Goal: Task Accomplishment & Management: Complete application form

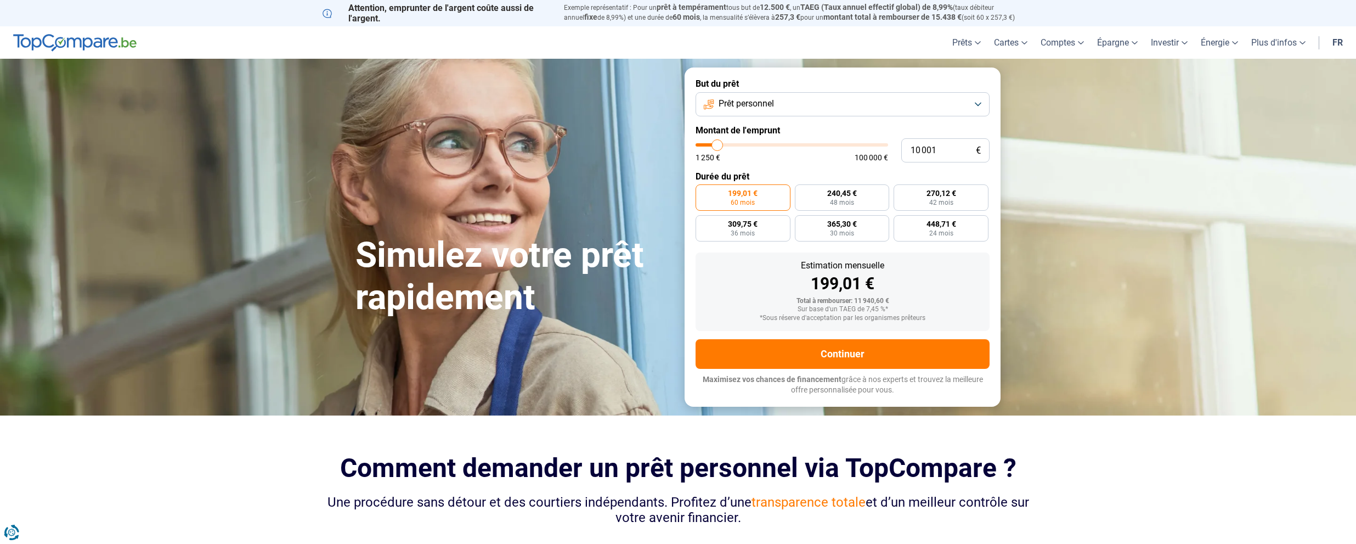
type input "11 250"
type input "11250"
type input "11 750"
type input "11750"
type input "12 750"
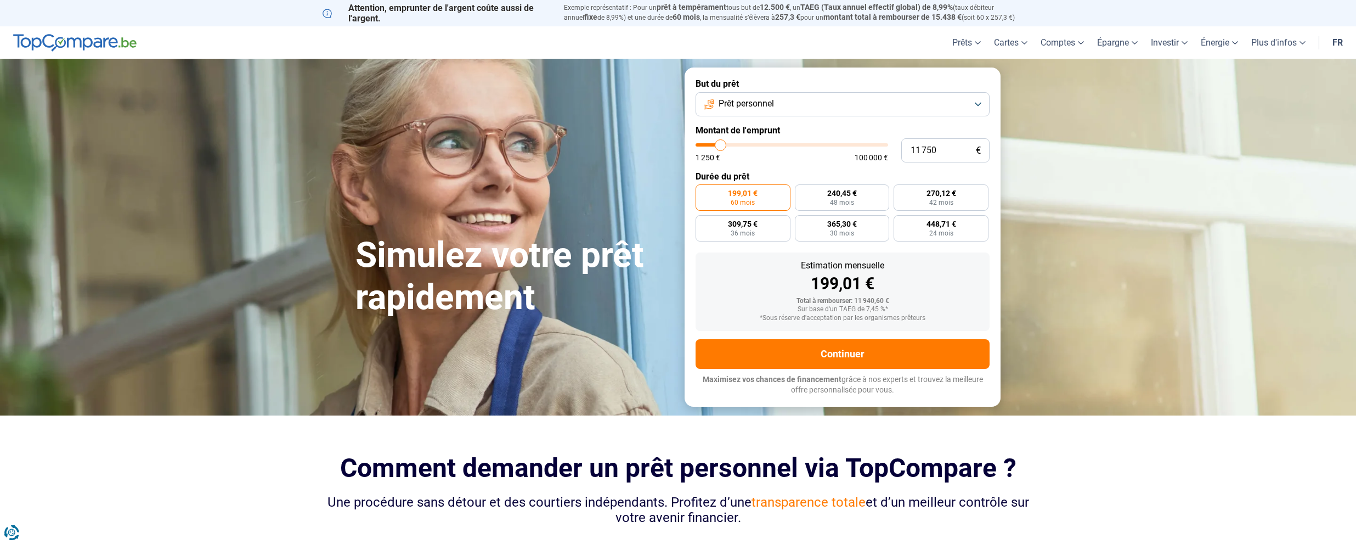
type input "12750"
type input "14 000"
type input "14000"
type input "15 750"
type input "15750"
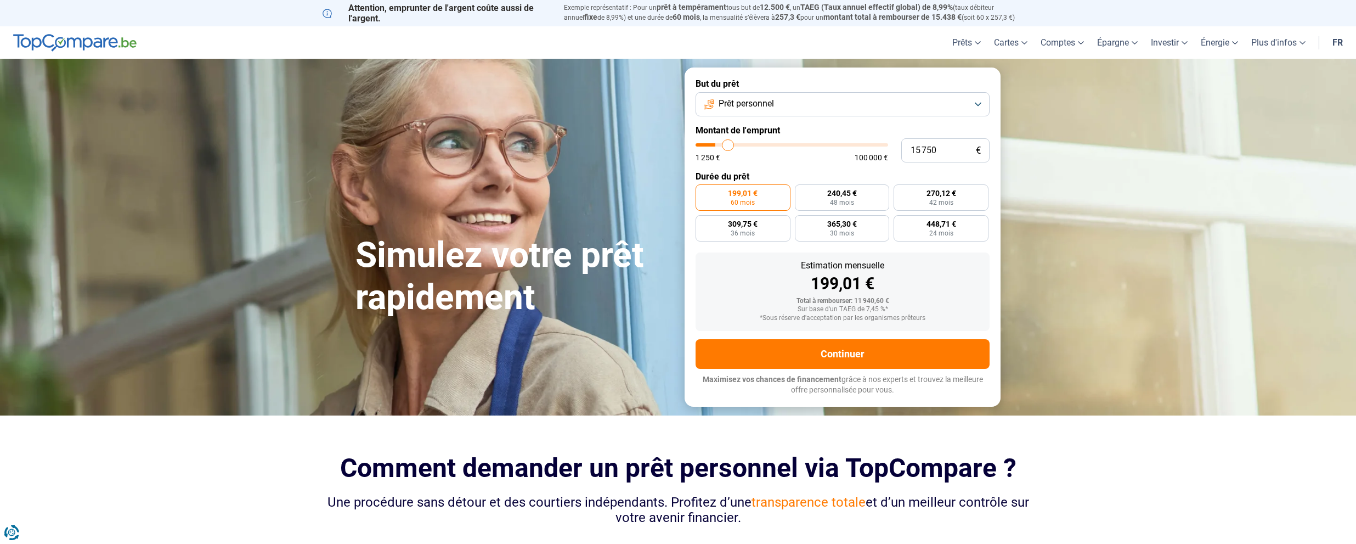
type input "17 500"
type input "17500"
type input "19 250"
type input "19250"
type input "21 000"
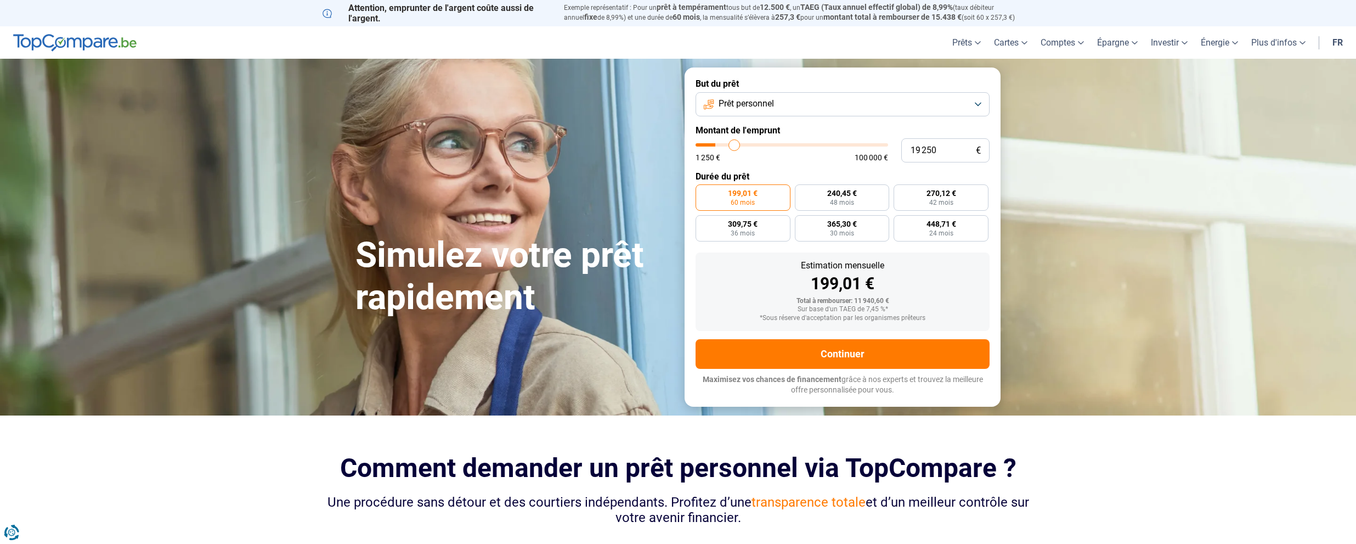
type input "21000"
type input "22 500"
type input "22500"
type input "24 500"
type input "24500"
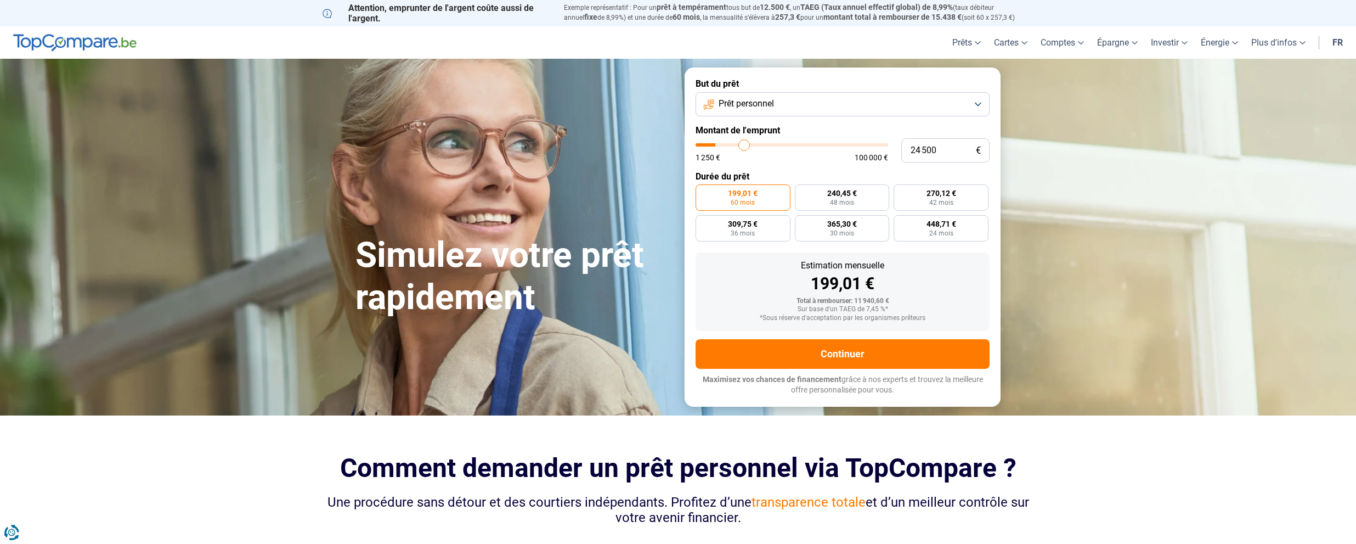
type input "26 250"
type input "26250"
type input "28 000"
type input "28000"
type input "29 500"
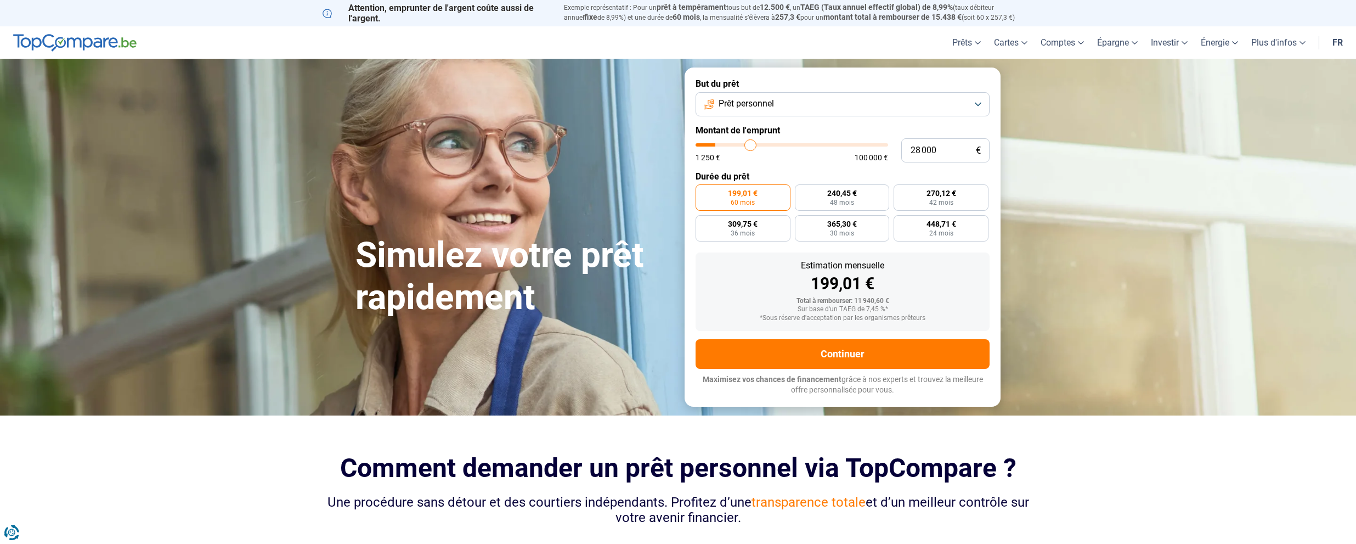
type input "29500"
type input "31 500"
type input "31500"
type input "33 500"
type input "33500"
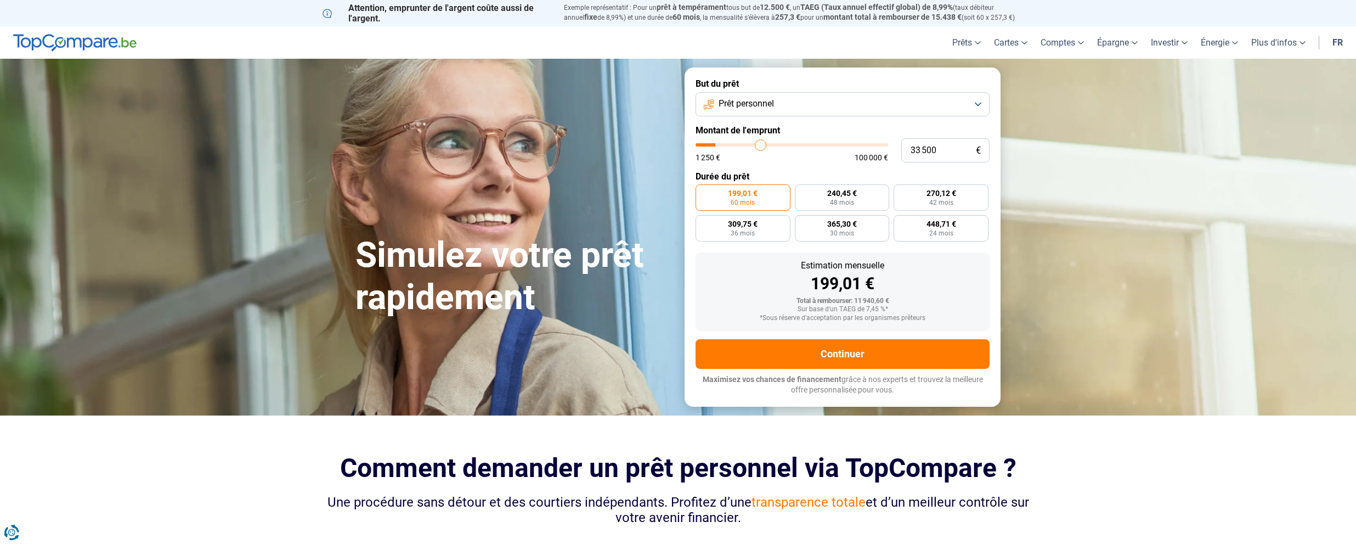
type input "35 500"
type input "35500"
type input "37 500"
type input "37500"
type input "39 750"
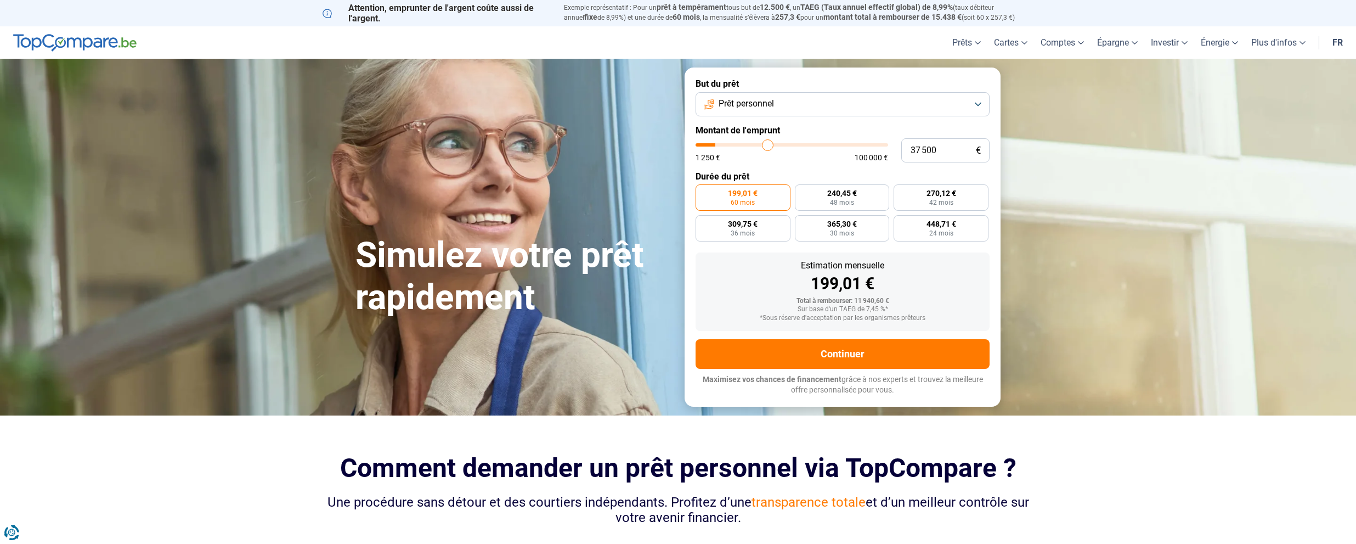
type input "39750"
type input "41 750"
type input "41750"
type input "43 500"
type input "43500"
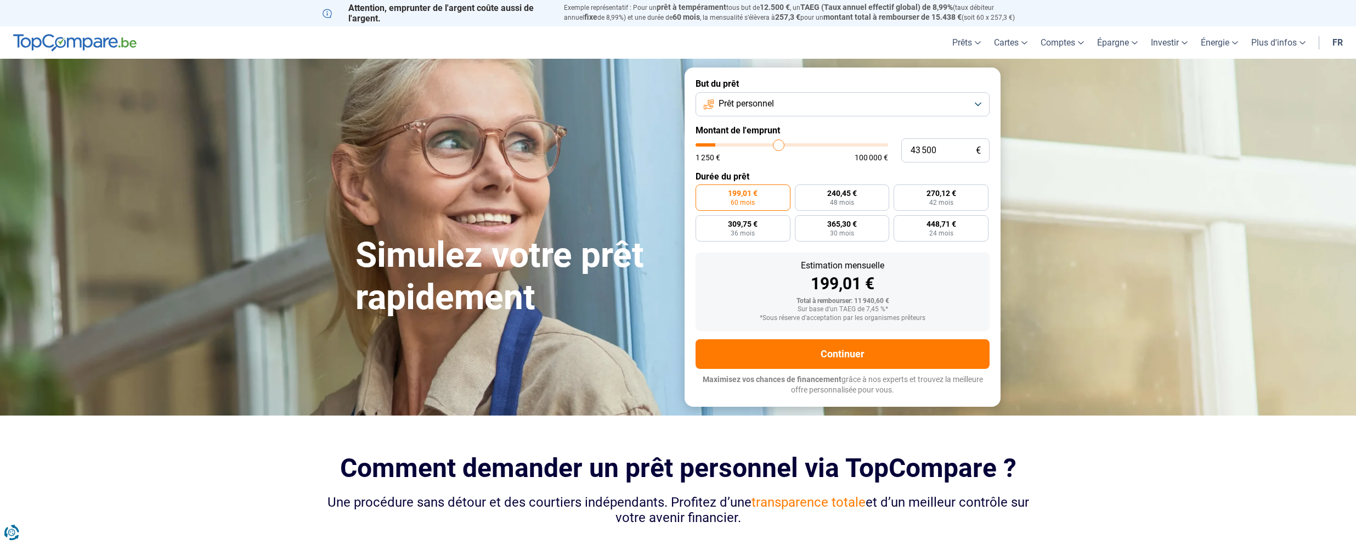
type input "45 250"
type input "45250"
type input "47 750"
type input "47750"
type input "49 500"
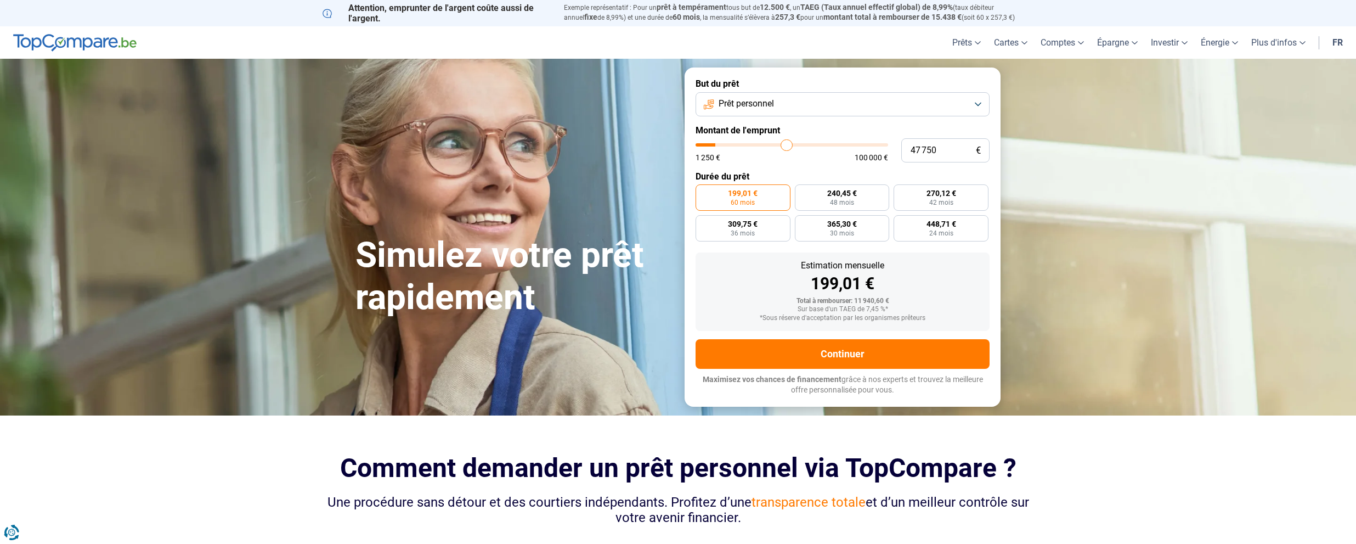
type input "49500"
type input "51 000"
type input "51000"
type input "52 500"
type input "52500"
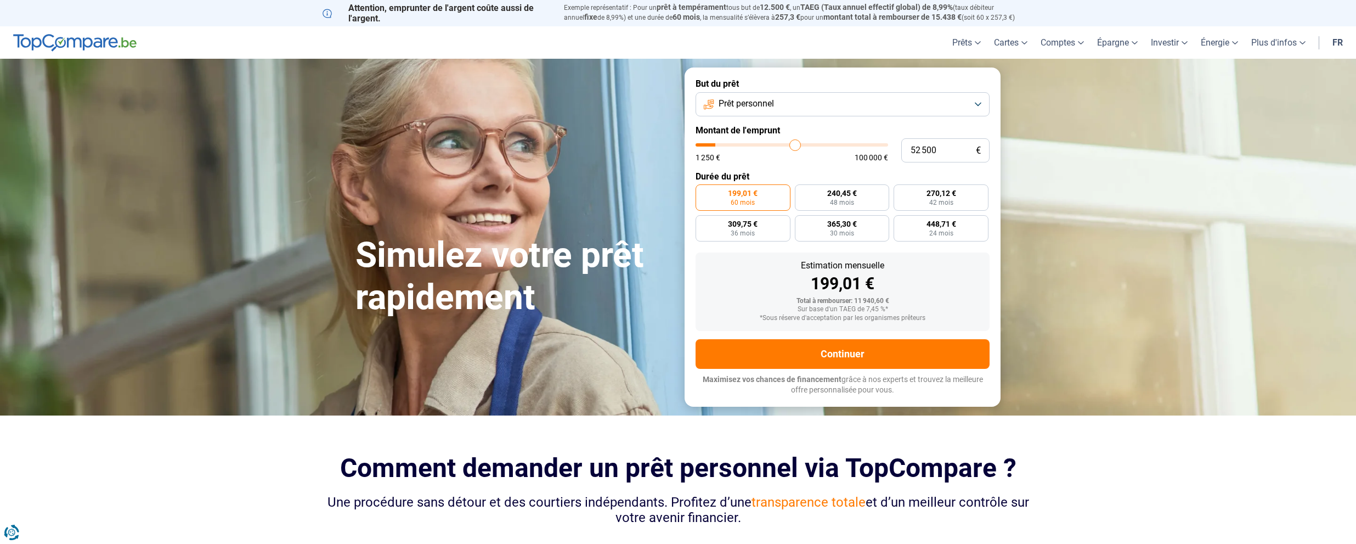
type input "54 000"
type input "54000"
type input "55 500"
type input "55500"
type input "56 750"
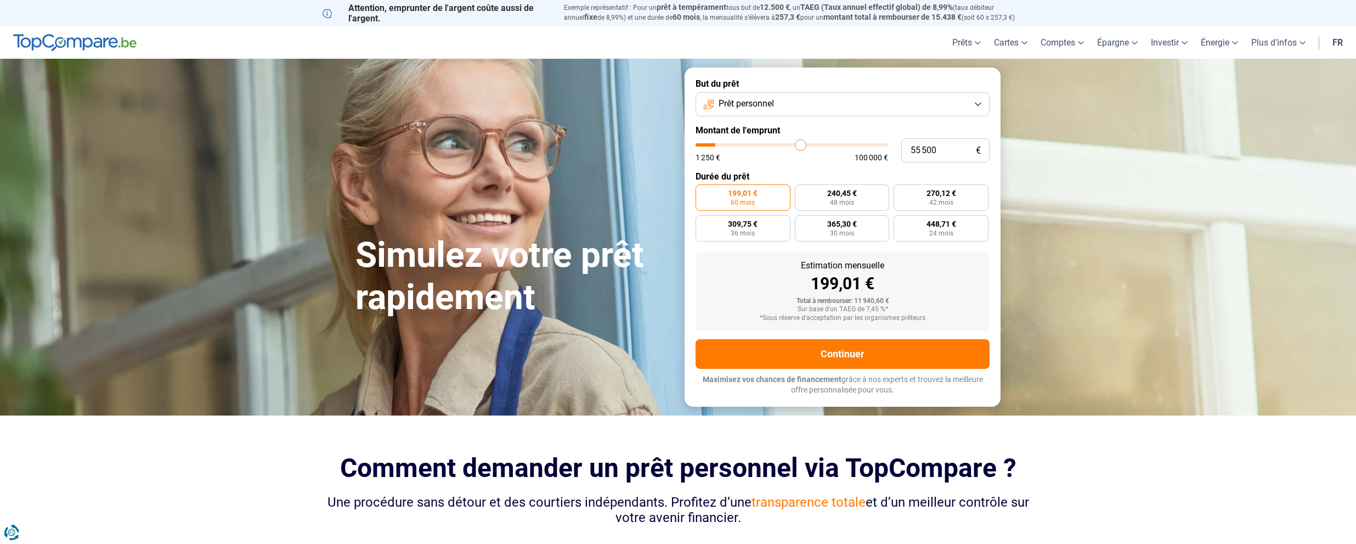
type input "56750"
type input "58 000"
type input "58000"
type input "58 750"
type input "58750"
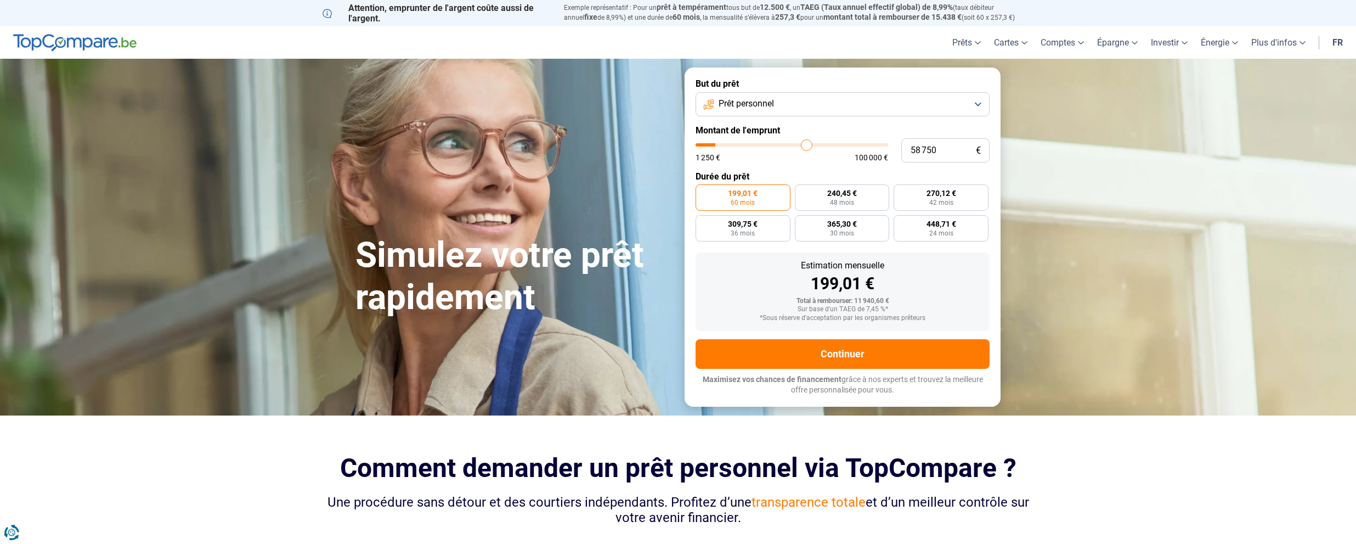
type input "60 000"
type input "60000"
type input "61 250"
type input "61250"
type input "62 000"
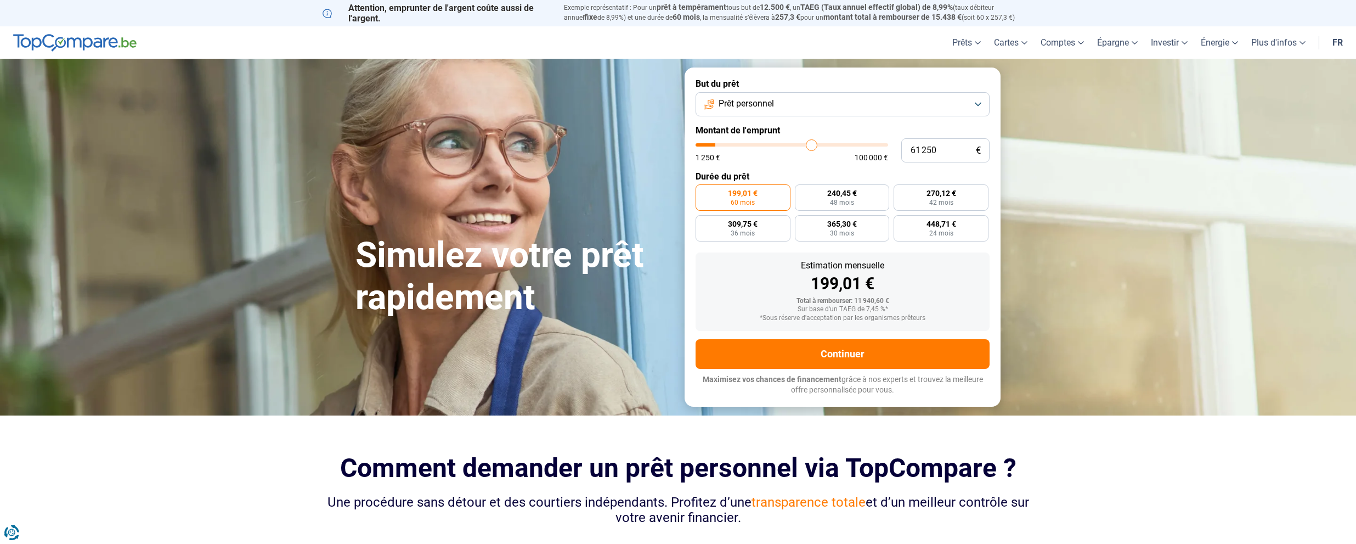
type input "62000"
type input "63 000"
type input "63000"
type input "64 000"
type input "64000"
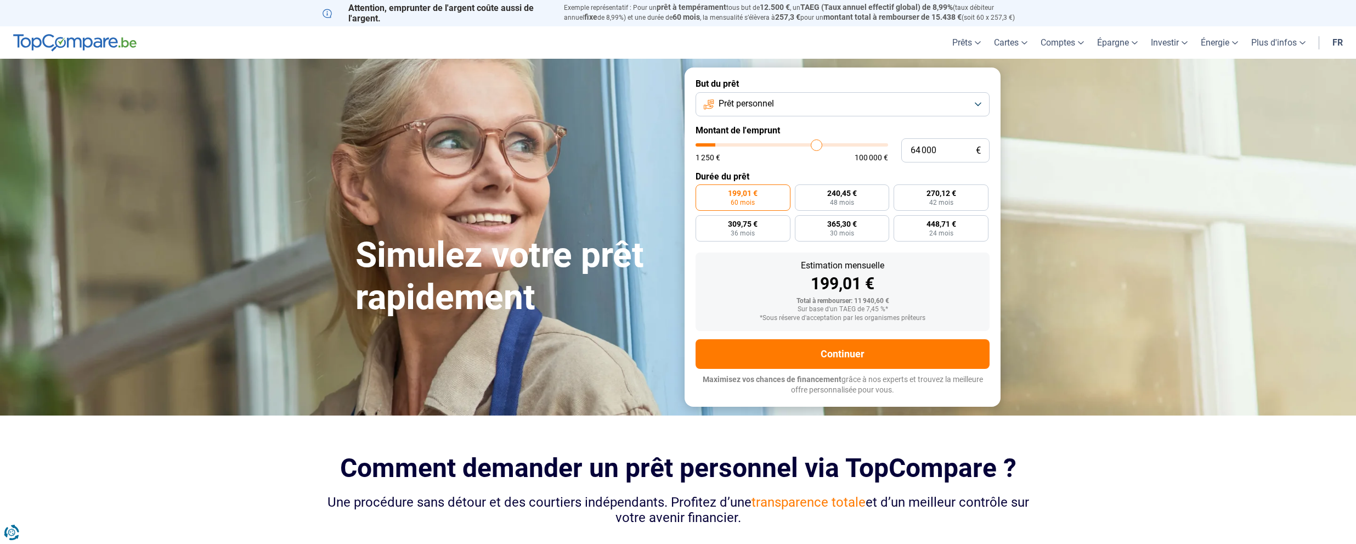
type input "64 500"
type input "64500"
type input "65 000"
type input "65000"
type input "66 000"
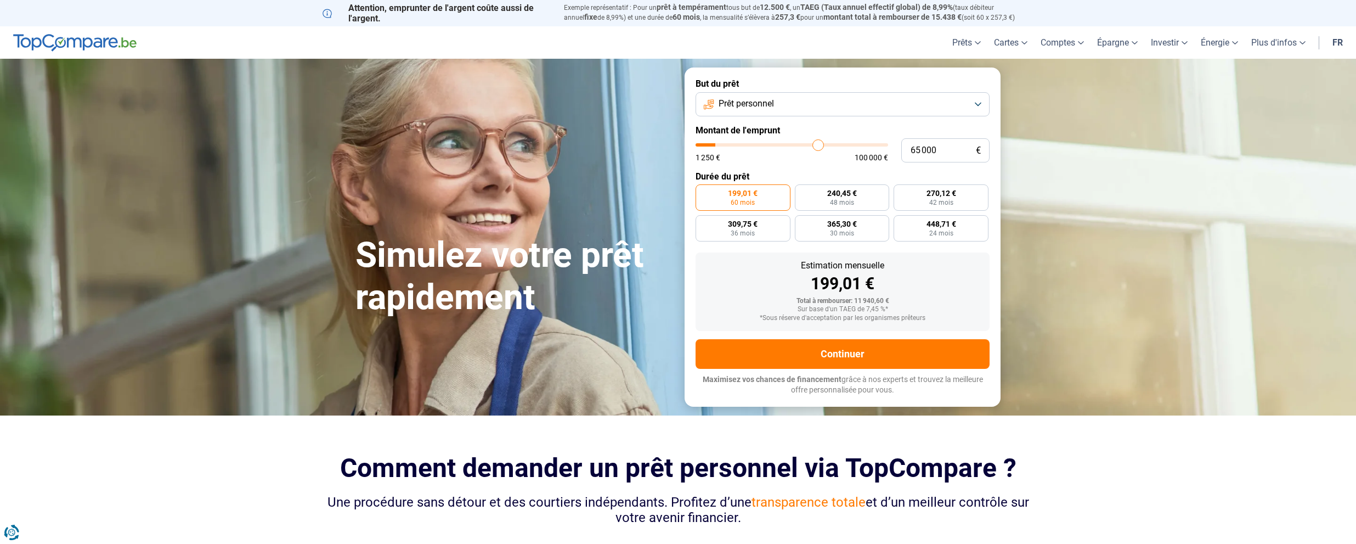
type input "66000"
type input "66 500"
type input "66500"
type input "67 250"
type input "67250"
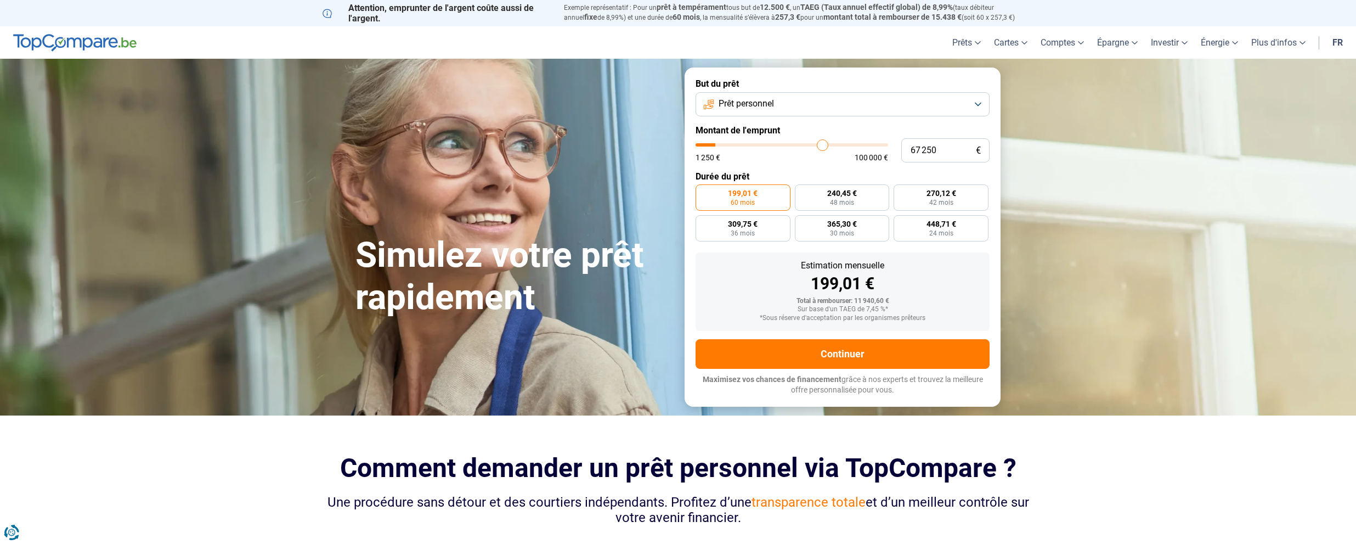
type input "68 250"
type input "68250"
type input "68 750"
type input "68750"
type input "69 250"
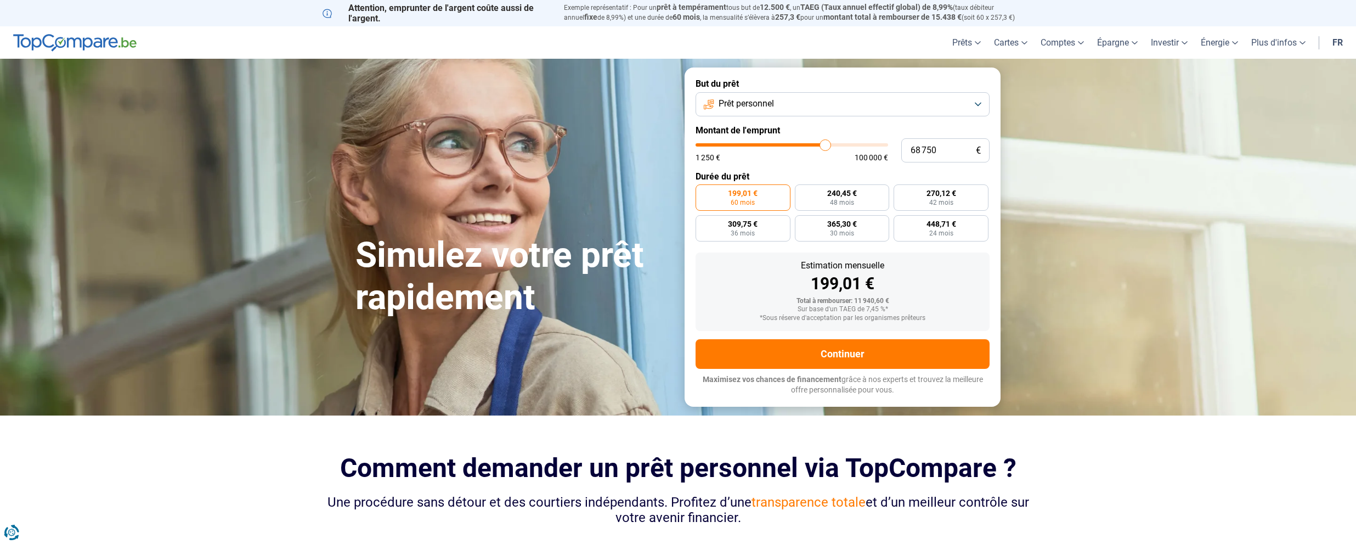
type input "69250"
type input "69 750"
type input "69750"
type input "70 500"
type input "70500"
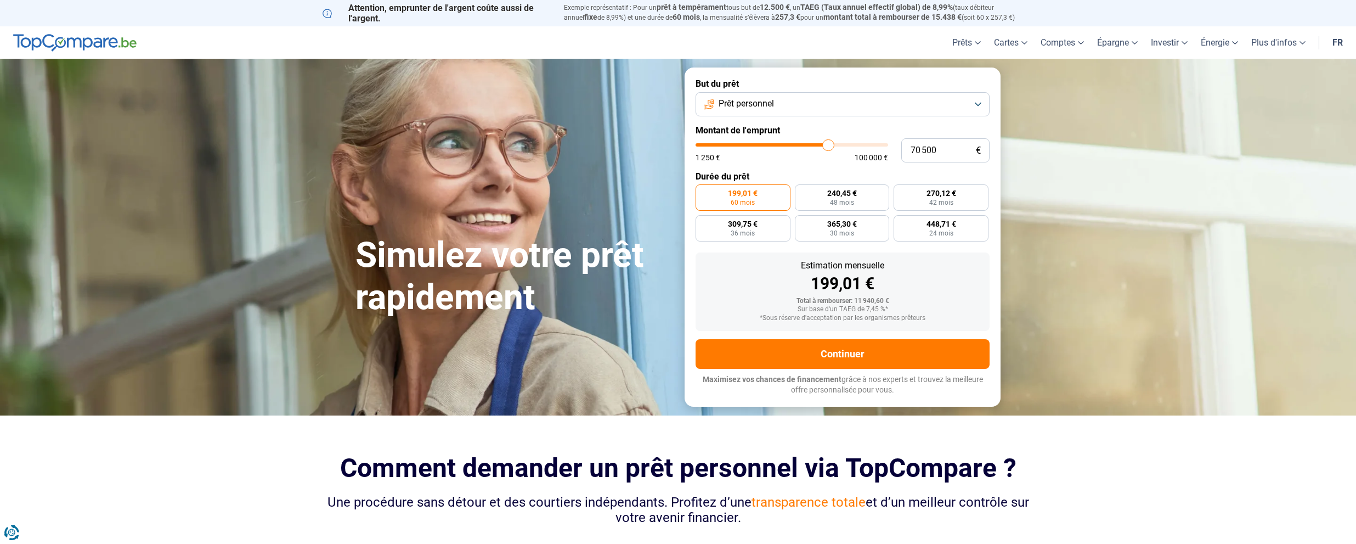
type input "71 000"
type input "71000"
type input "72 000"
type input "72000"
type input "72 500"
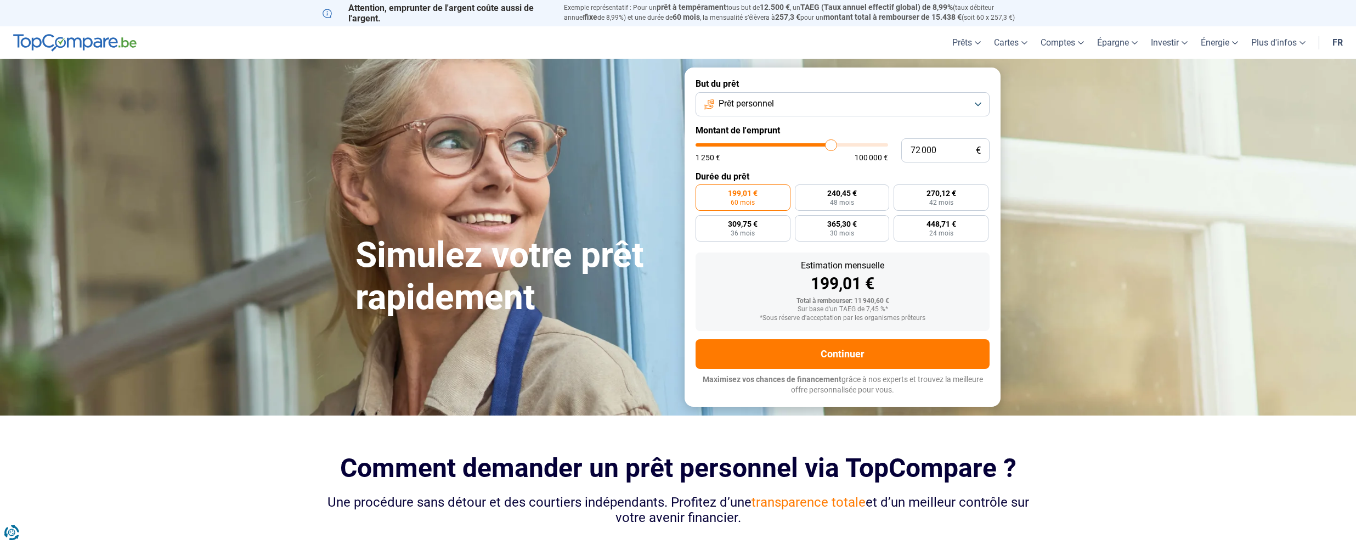
type input "72500"
type input "73 500"
type input "73500"
type input "74 000"
type input "74000"
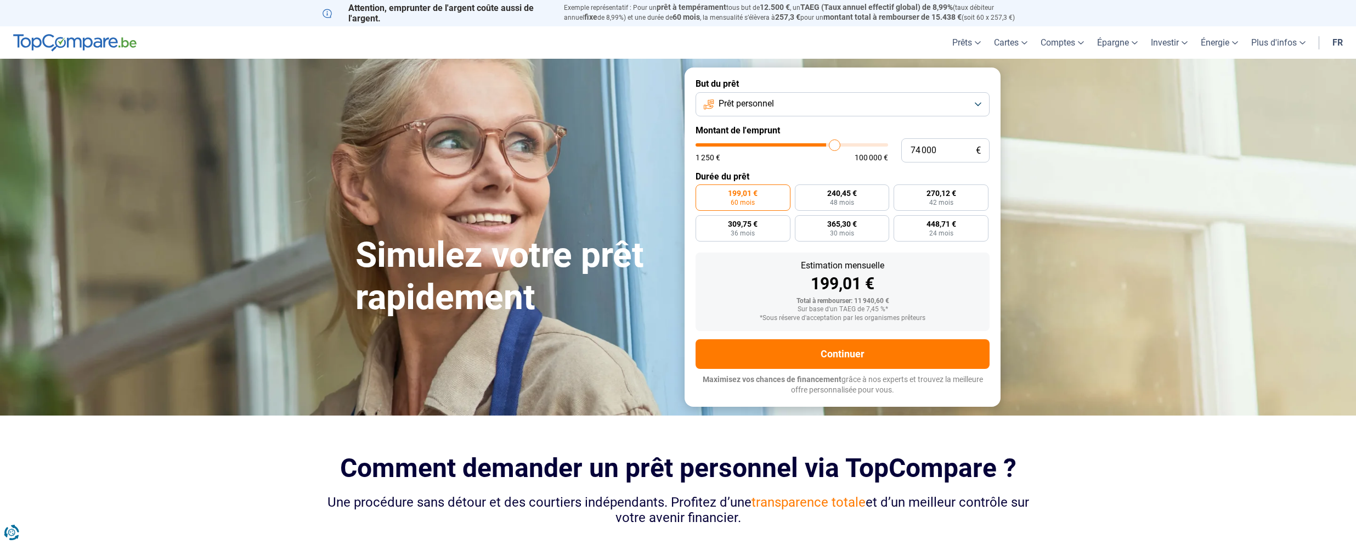
type input "74 250"
type input "74250"
type input "74 500"
type input "74500"
type input "75 000"
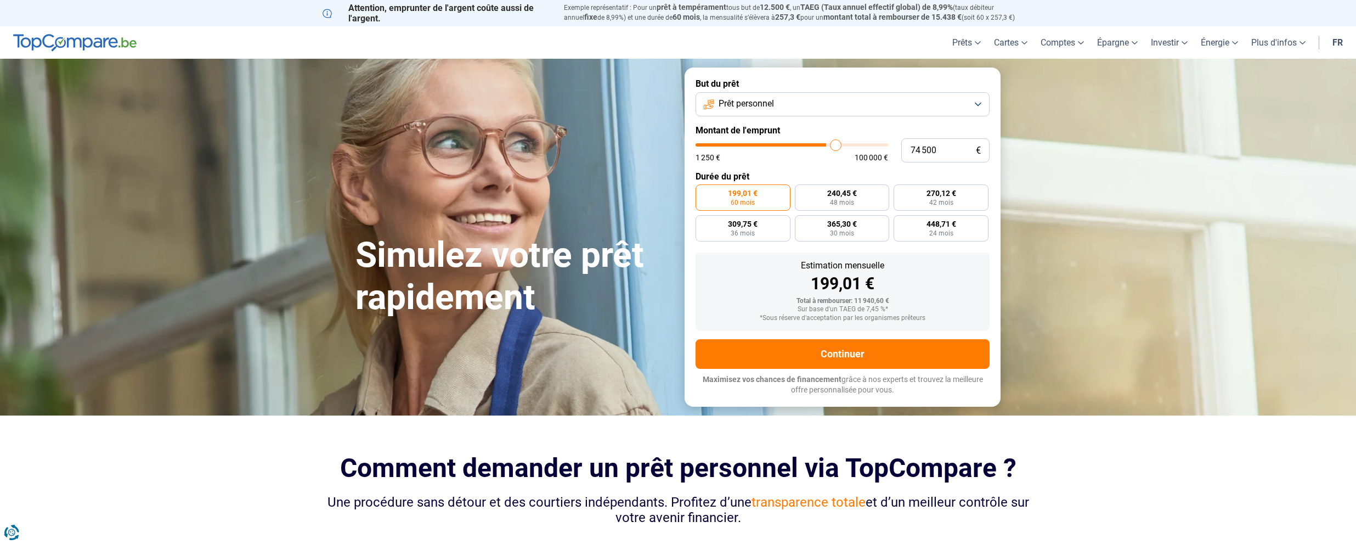
type input "75000"
type input "75 250"
type input "75250"
type input "75 500"
type input "75500"
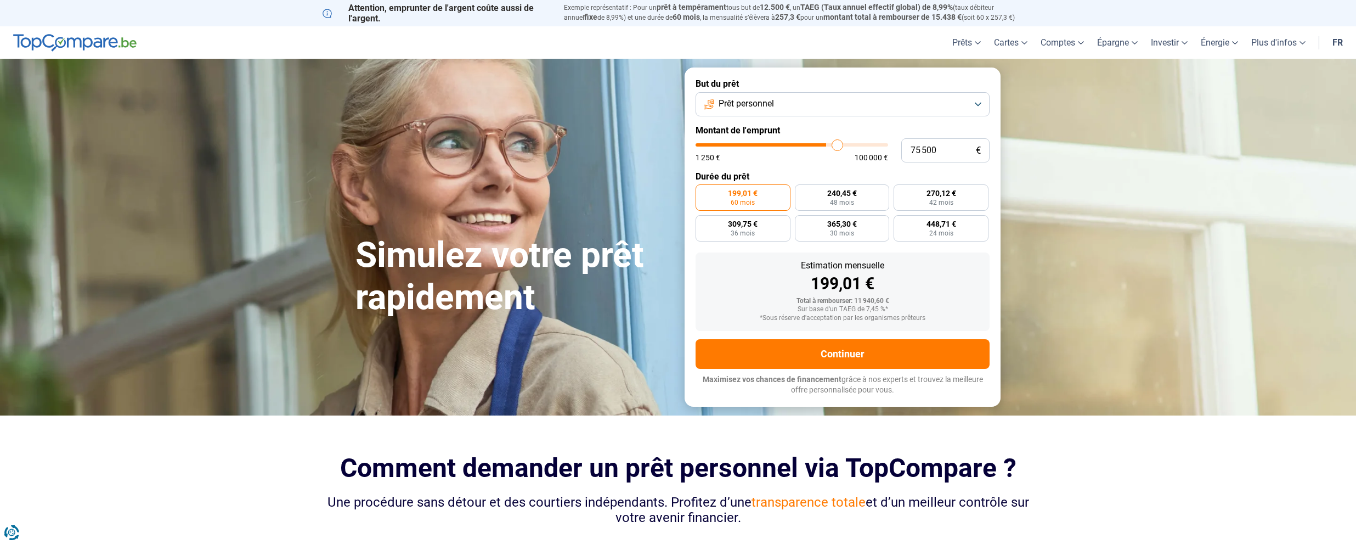
type input "75 750"
type input "75750"
type input "76 000"
type input "76000"
type input "76 500"
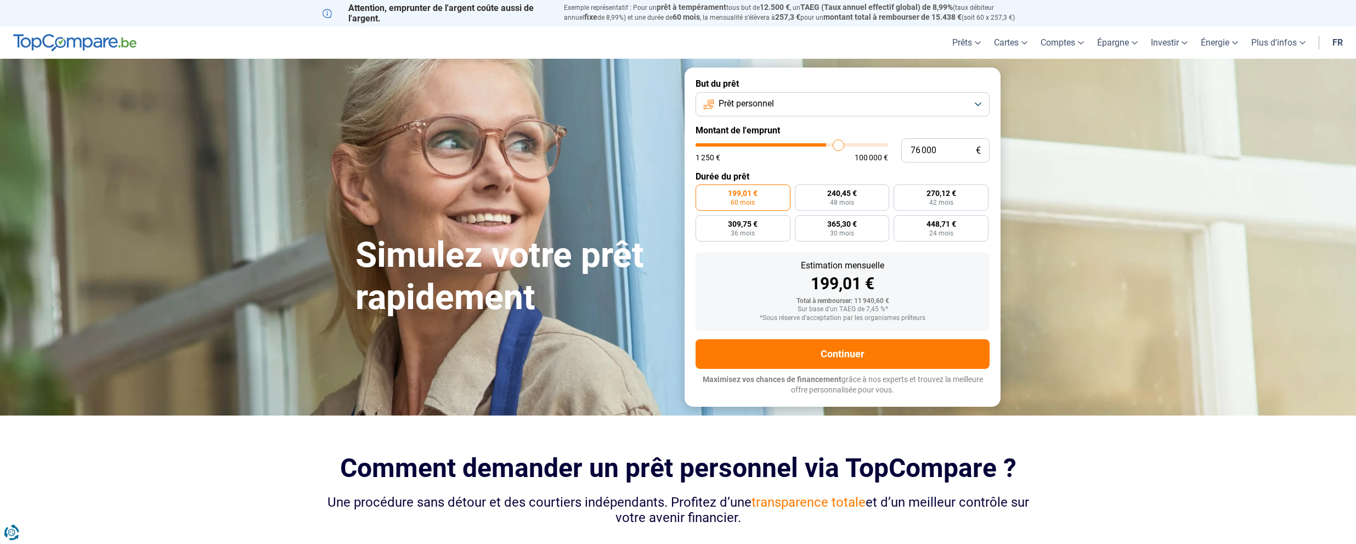
type input "76500"
type input "76 750"
type input "76750"
type input "76 500"
type input "76500"
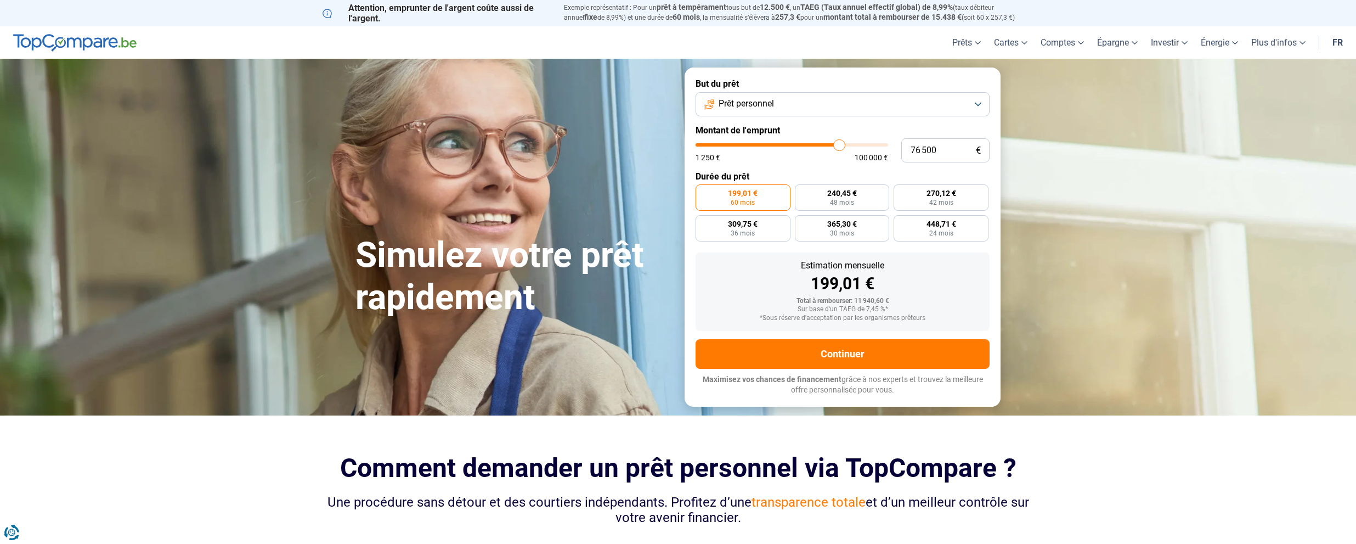
type input "76 000"
type input "76000"
type input "75 750"
type input "75750"
type input "75 500"
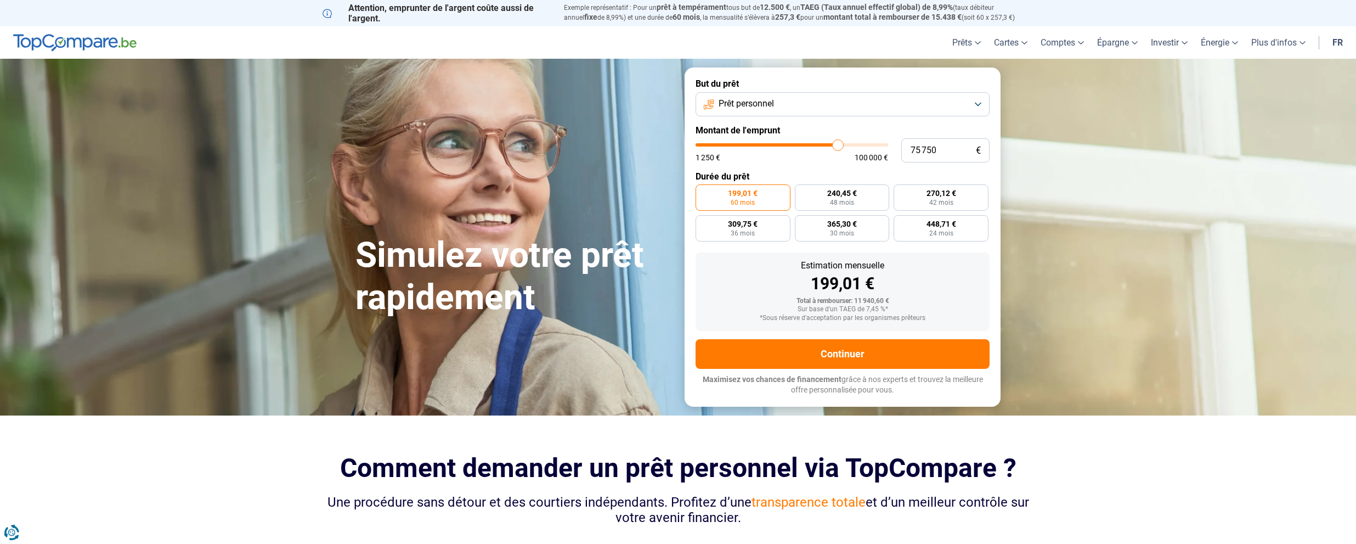
type input "75500"
type input "75 250"
type input "75250"
type input "75 000"
type input "75000"
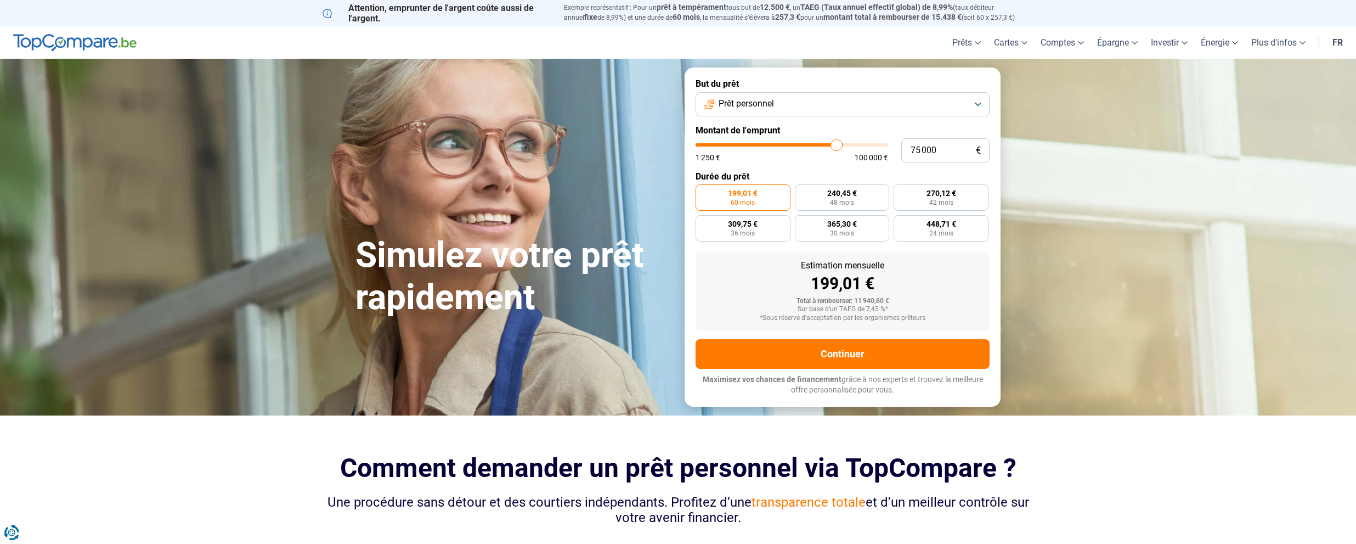
type input "74 500"
type input "74500"
type input "74 250"
type input "74250"
type input "73 500"
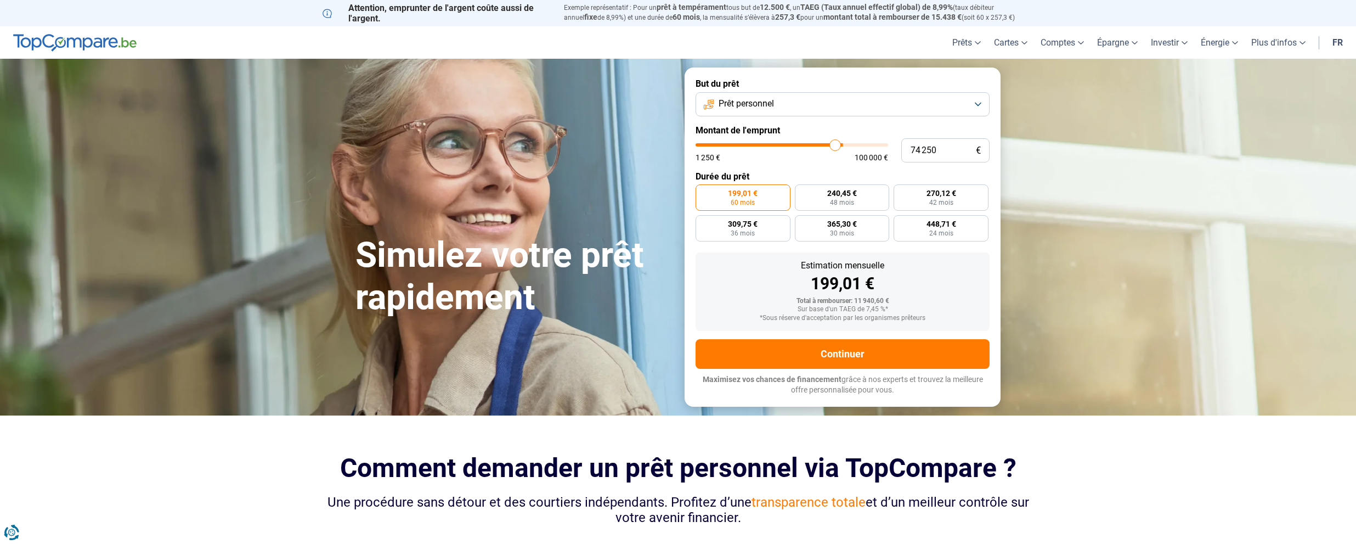
type input "73500"
type input "73 000"
type input "73000"
type input "72 750"
type input "72750"
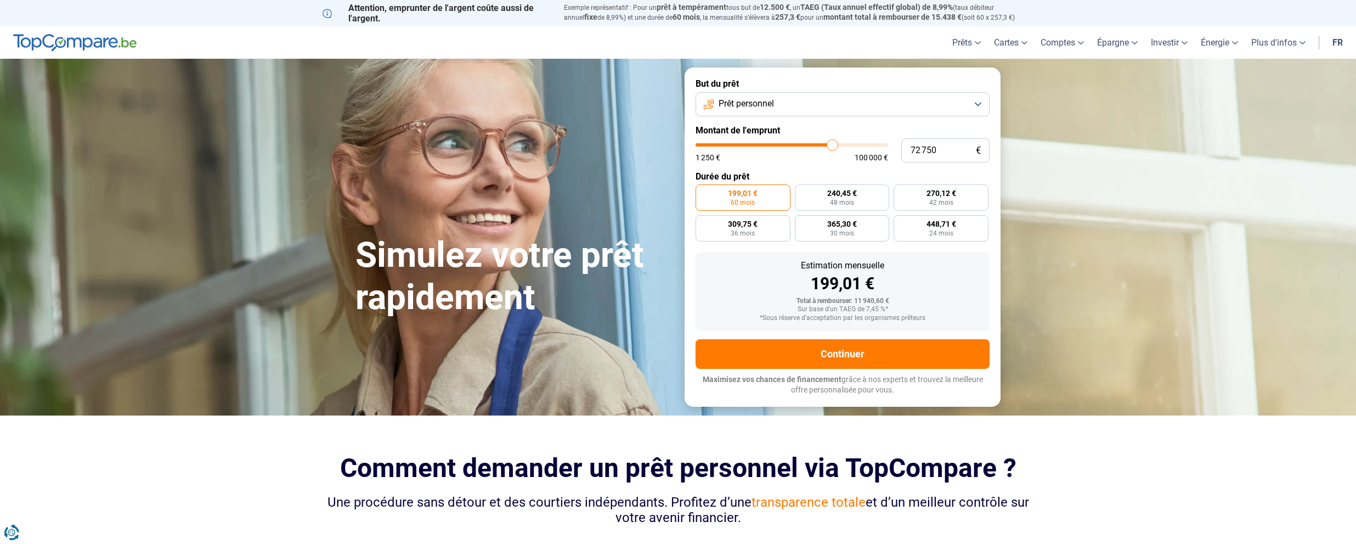
type input "72 500"
type input "72500"
type input "72 250"
type input "72250"
type input "72 000"
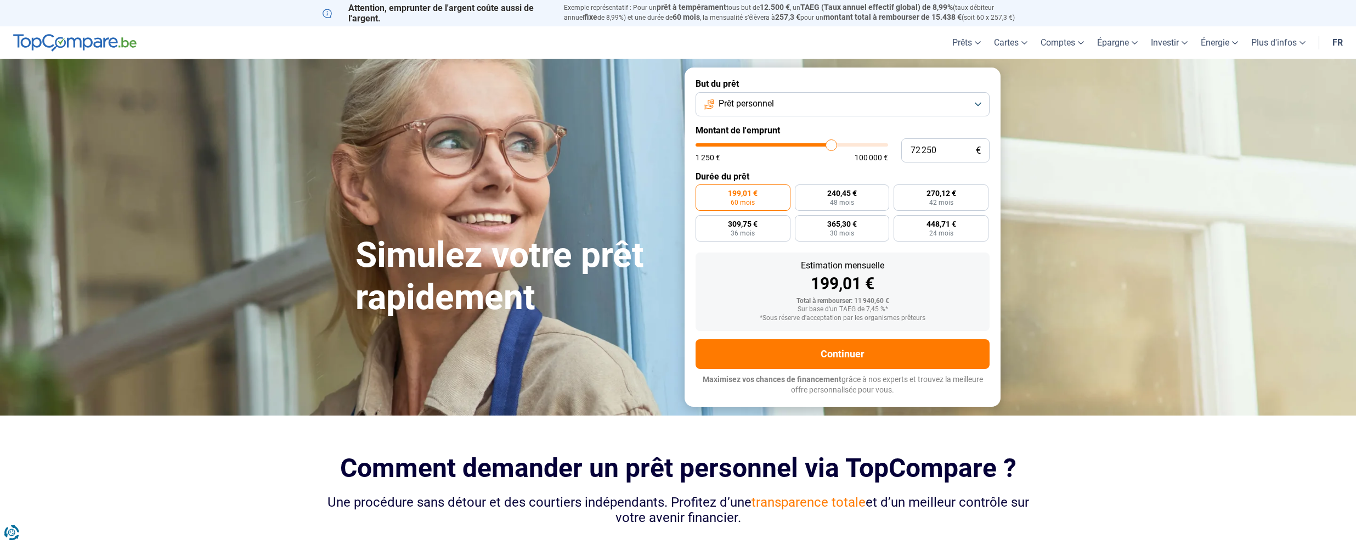
type input "72000"
type input "71 500"
type input "71500"
type input "71 250"
type input "71250"
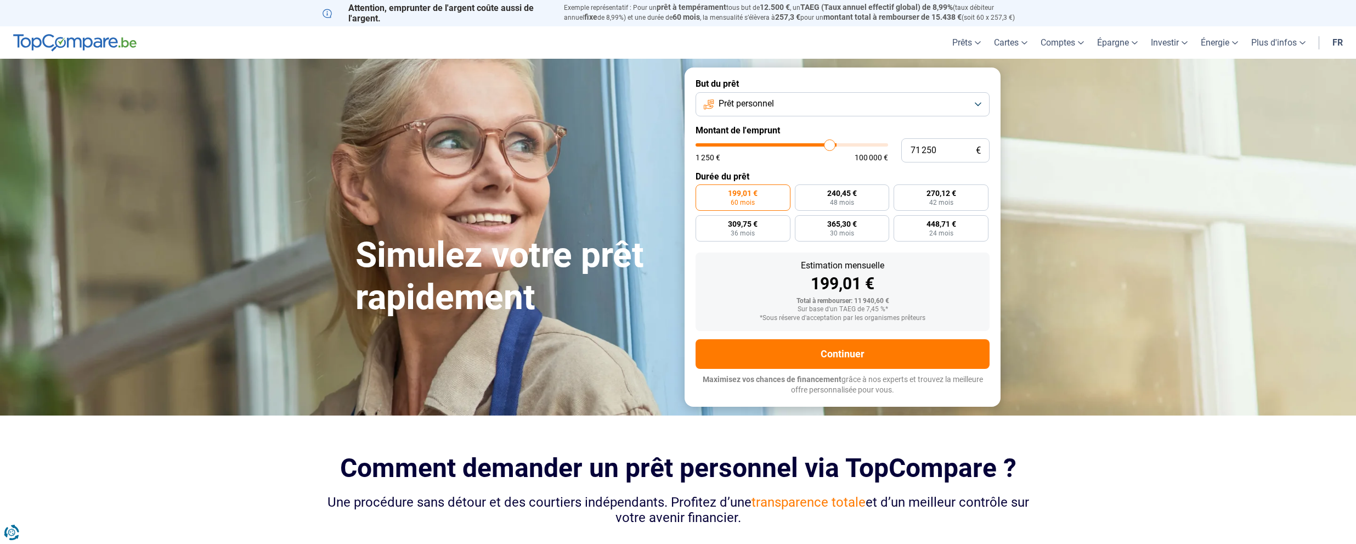
type input "71 000"
type input "71000"
type input "70 750"
type input "70750"
type input "70 500"
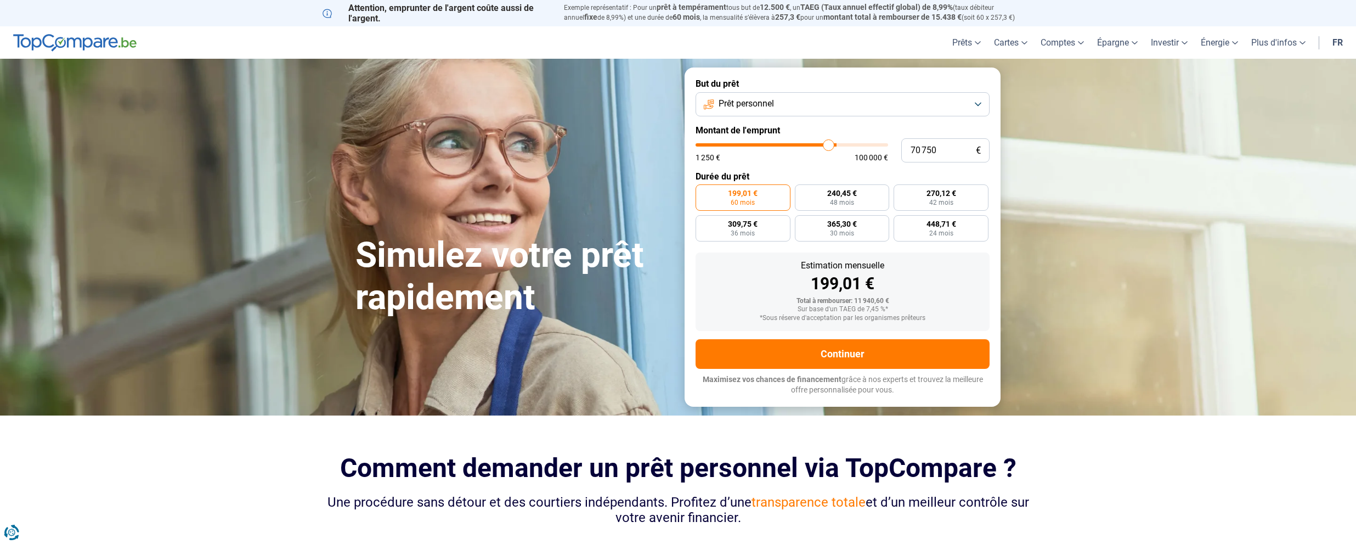
type input "70500"
type input "70 000"
type input "70000"
type input "69 750"
type input "69750"
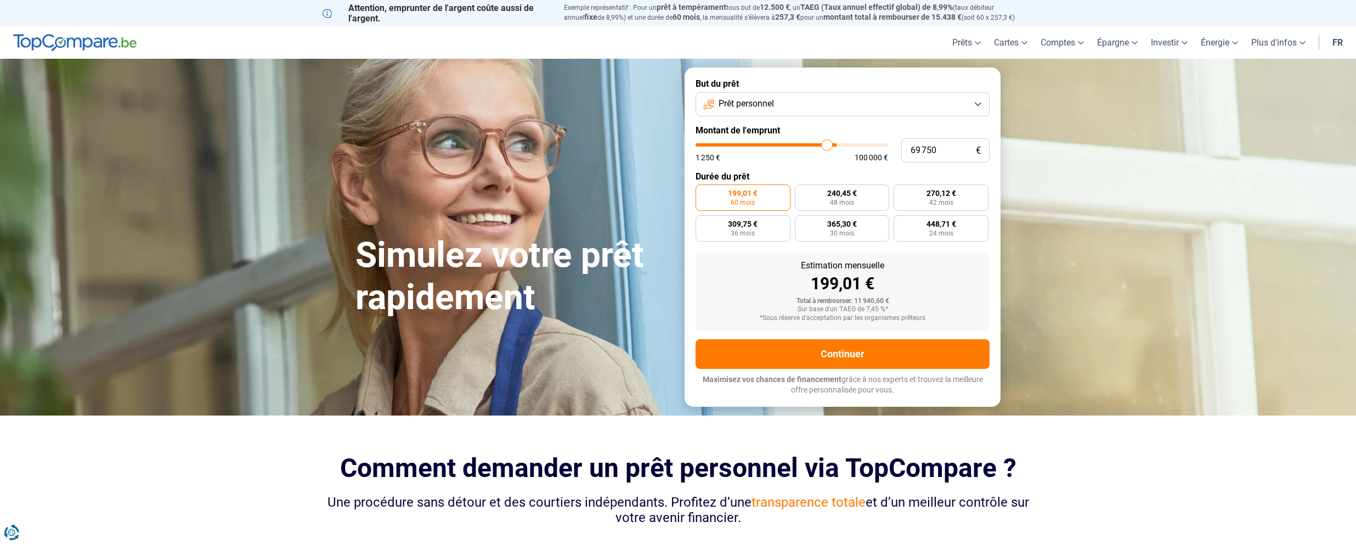
type input "69 250"
type input "69250"
type input "69 000"
type input "69000"
type input "68 750"
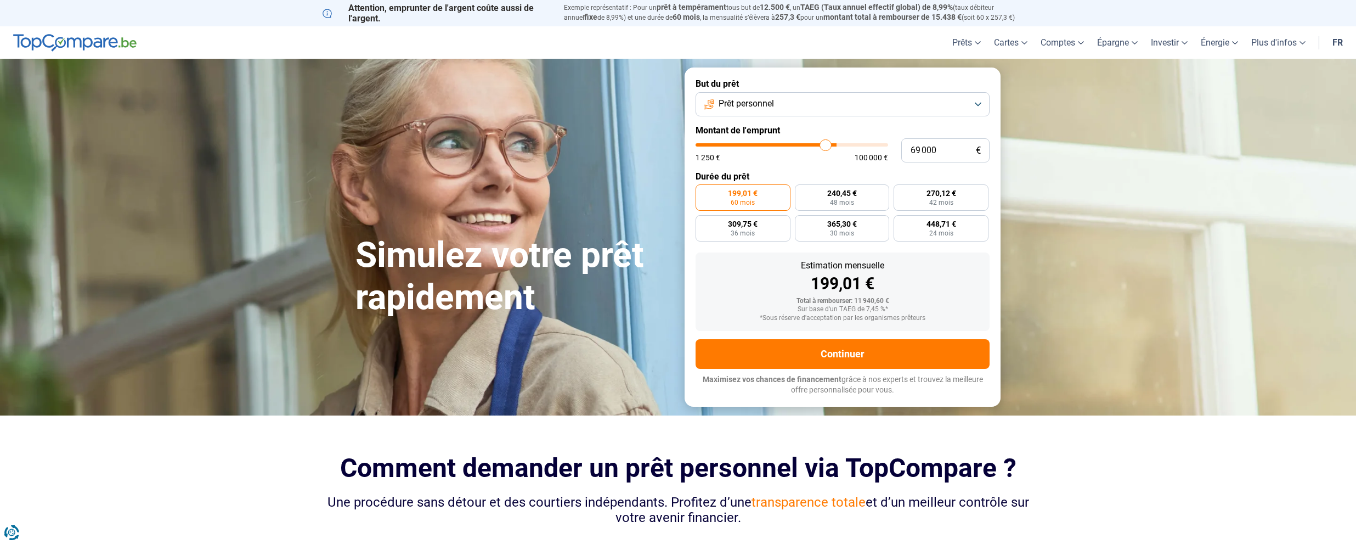
type input "68750"
type input "68 250"
type input "68250"
type input "68 000"
type input "68000"
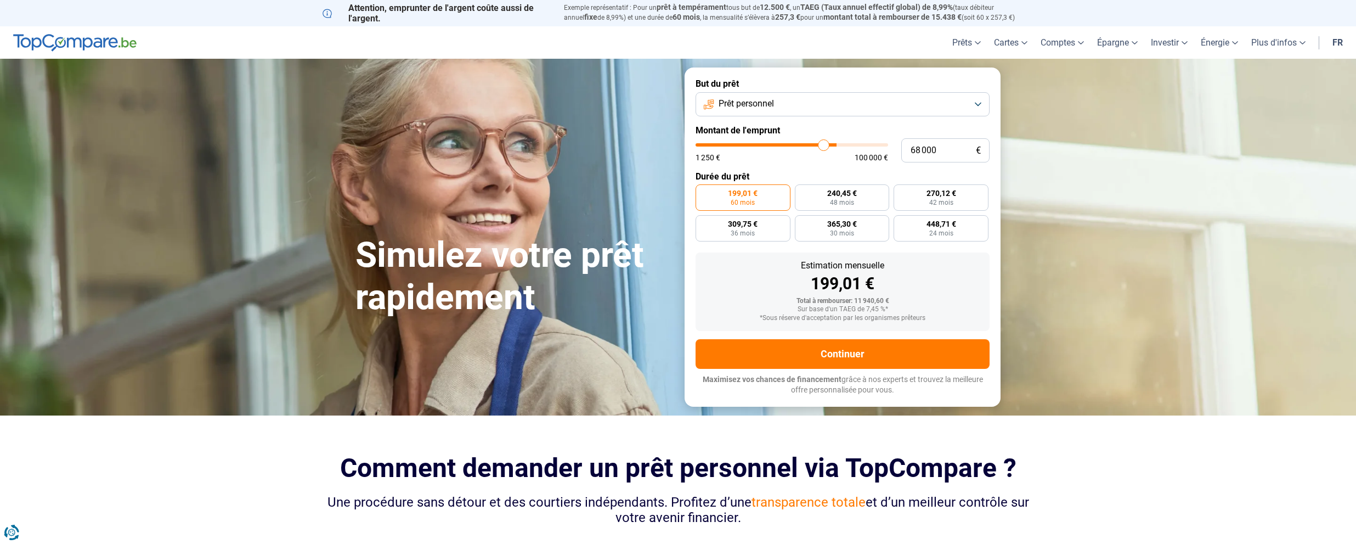
type input "67 750"
type input "67750"
type input "67 500"
type input "67500"
type input "67 250"
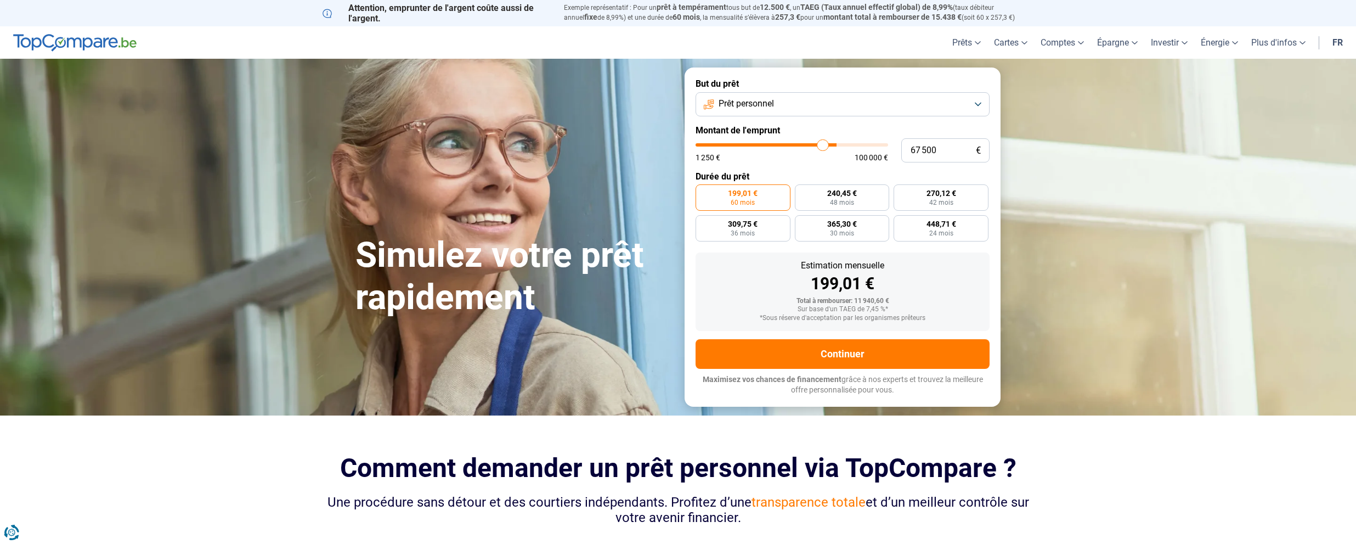
type input "67250"
type input "66 750"
type input "66750"
type input "66 500"
type input "66500"
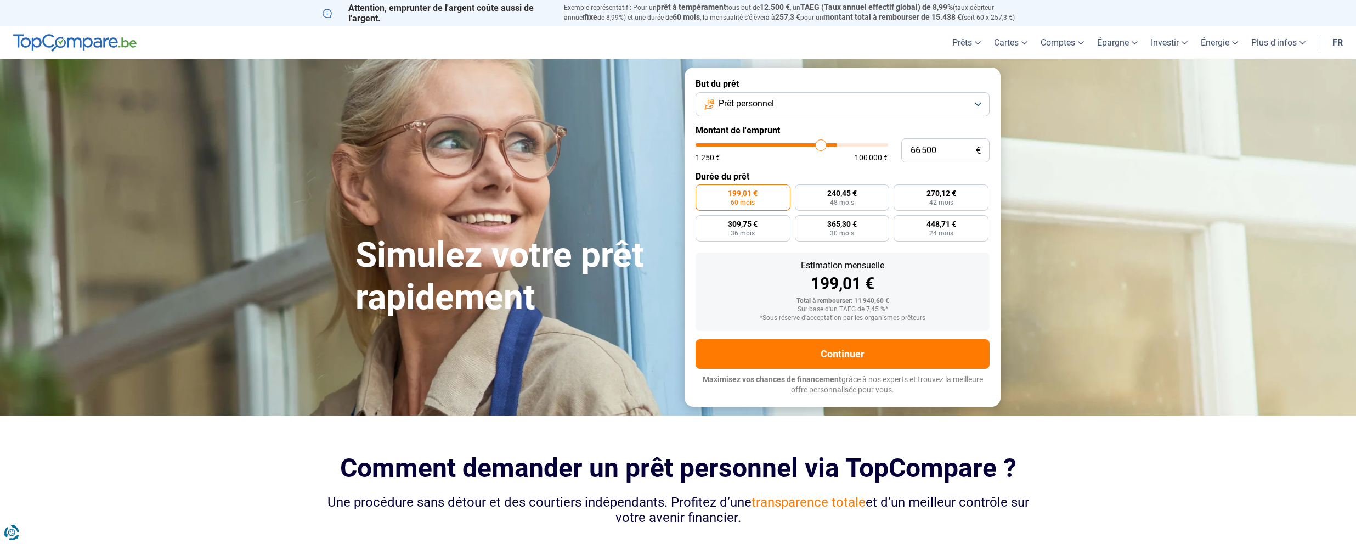
type input "66 250"
type input "66250"
type input "66 000"
type input "66000"
type input "65 250"
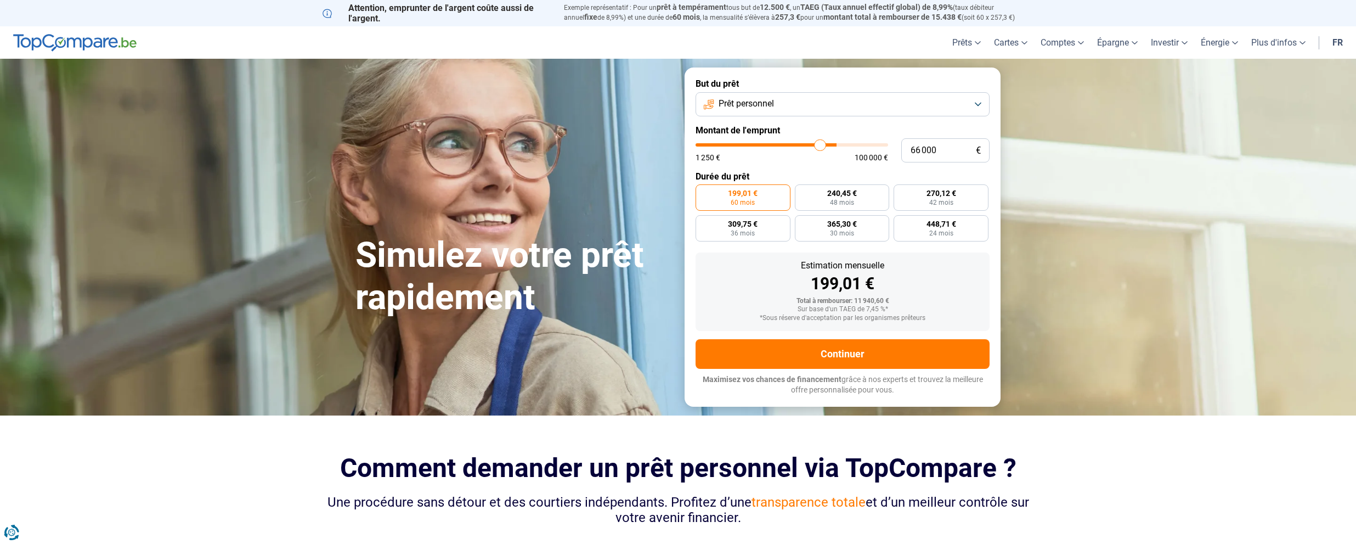
type input "65250"
type input "65 000"
type input "65000"
type input "64 750"
type input "64750"
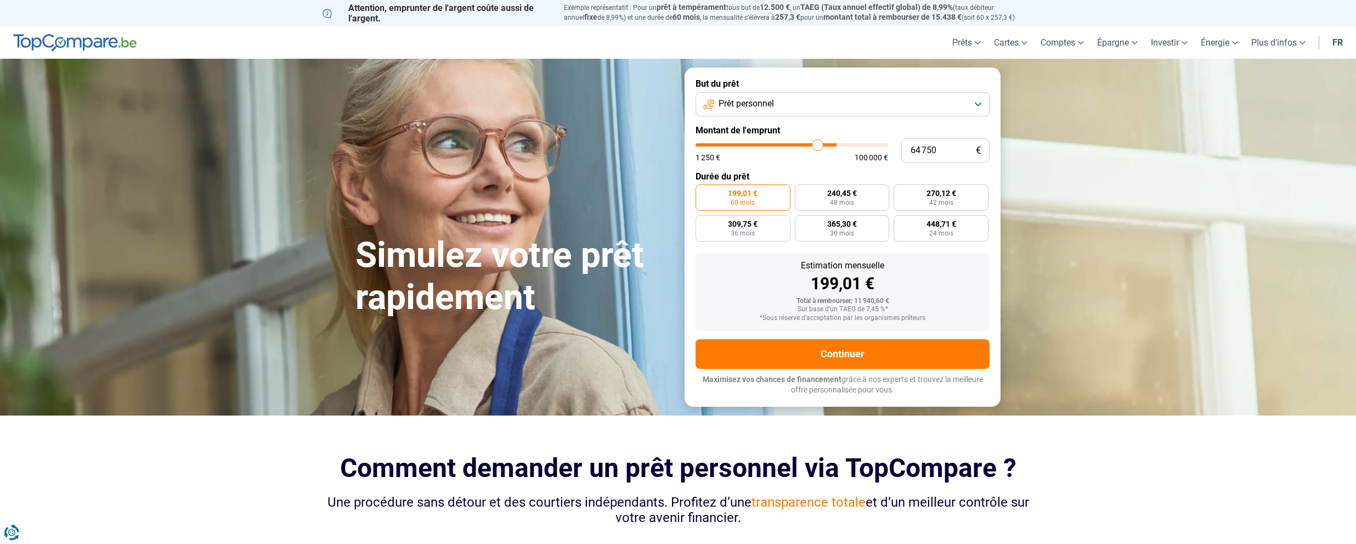
type input "64 500"
type input "64500"
type input "64 250"
type input "64250"
type input "63 750"
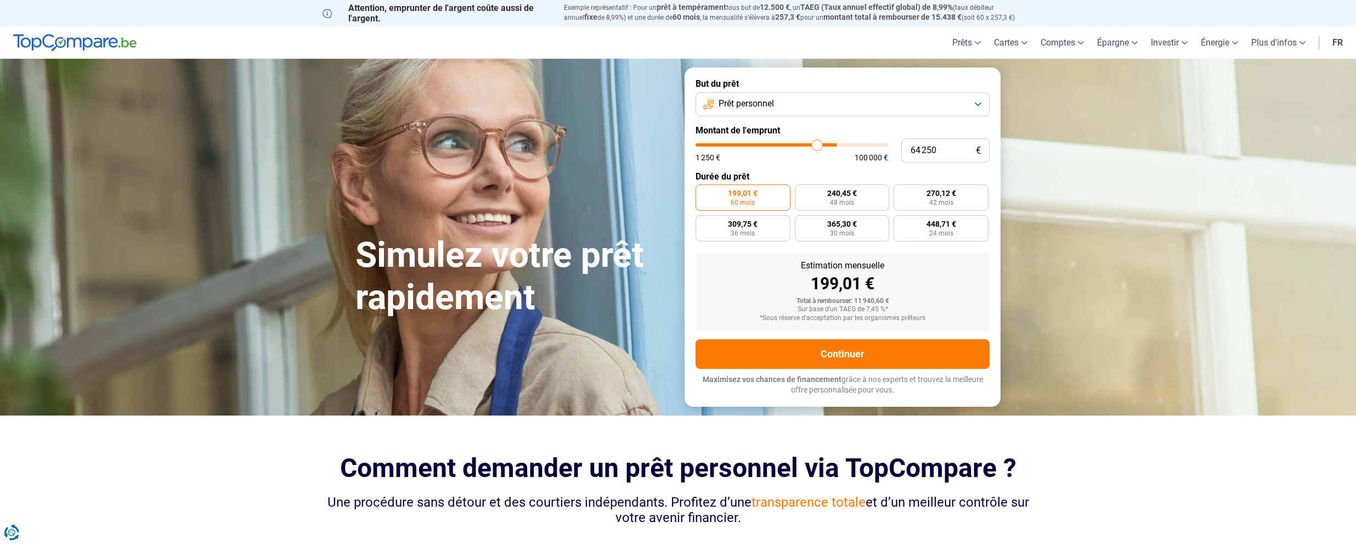
type input "63750"
type input "63 500"
type input "63500"
type input "63 000"
type input "63000"
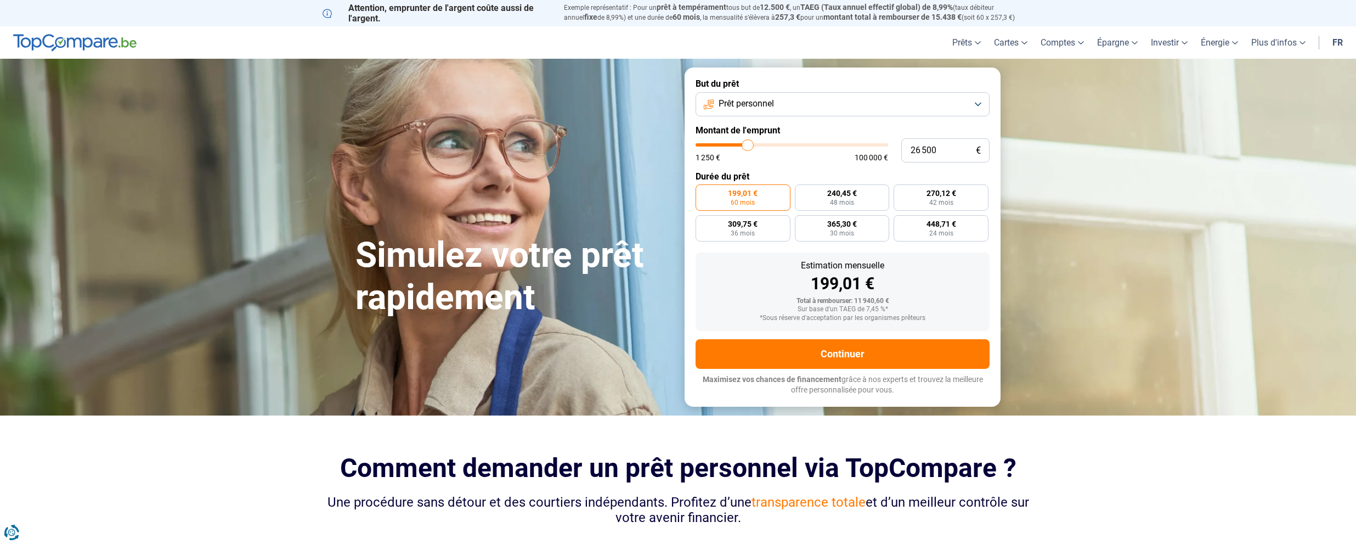
drag, startPoint x: 720, startPoint y: 144, endPoint x: 748, endPoint y: 176, distance: 42.4
click at [748, 146] on input "range" at bounding box center [792, 144] width 193 height 3
click at [748, 176] on label "Durée du prêt" at bounding box center [843, 176] width 294 height 10
click at [747, 146] on input "range" at bounding box center [792, 144] width 193 height 3
drag, startPoint x: 809, startPoint y: 286, endPoint x: 830, endPoint y: 285, distance: 20.3
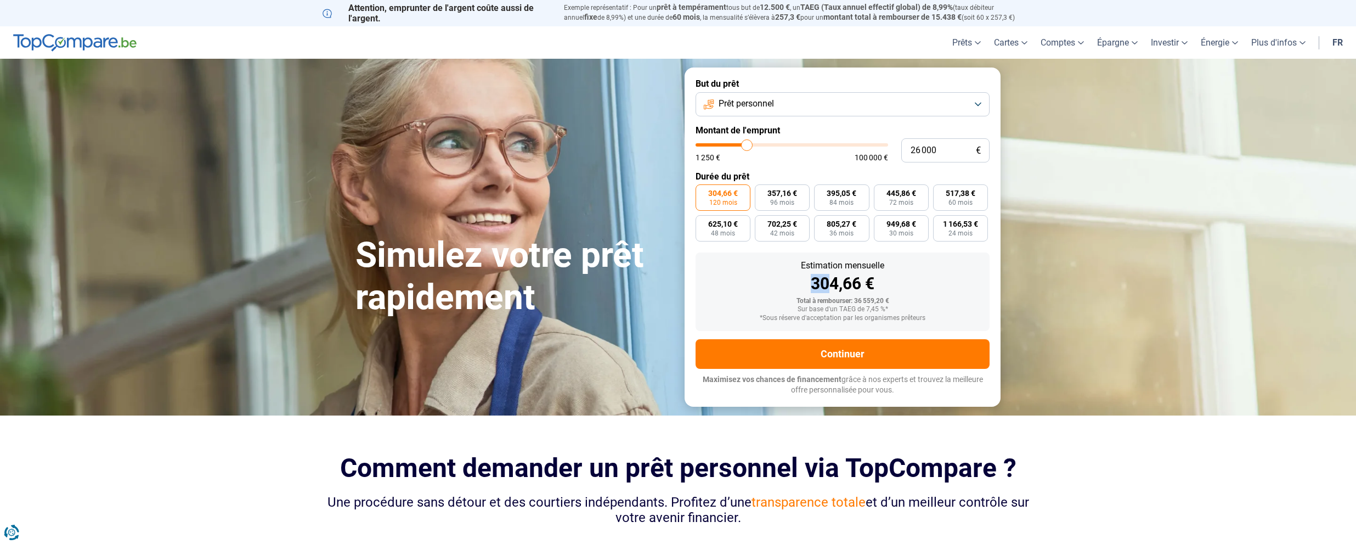
click at [830, 285] on div "304,66 €" at bounding box center [842, 283] width 277 height 16
click at [851, 101] on button "Prêt personnel" at bounding box center [843, 104] width 294 height 24
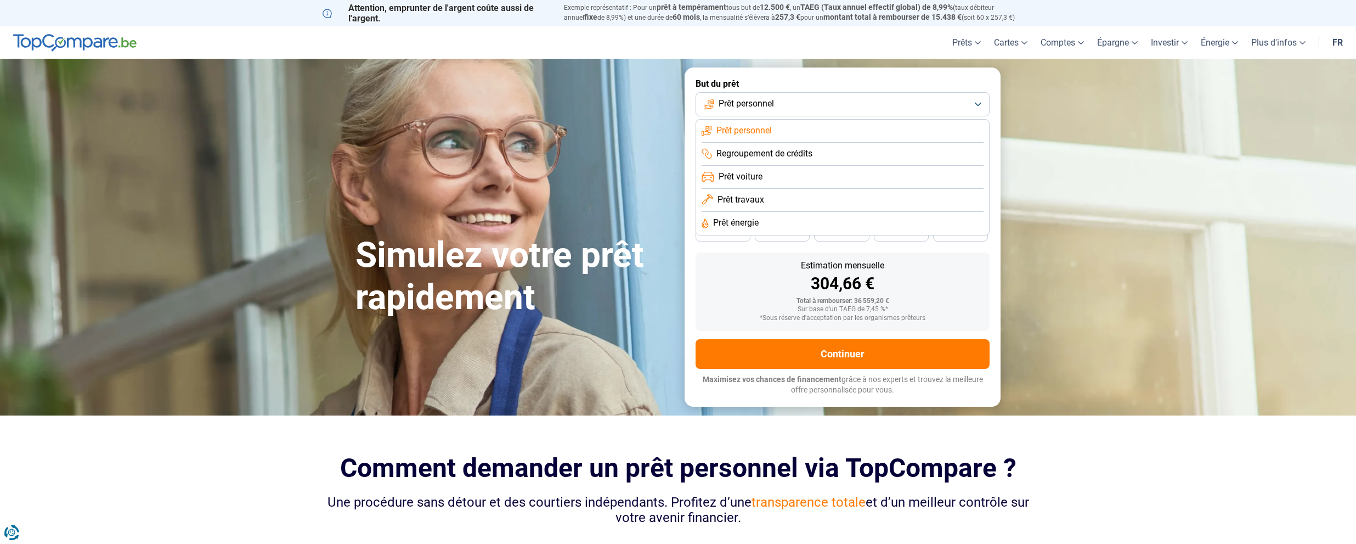
click at [754, 176] on span "Prêt voiture" at bounding box center [741, 177] width 44 height 12
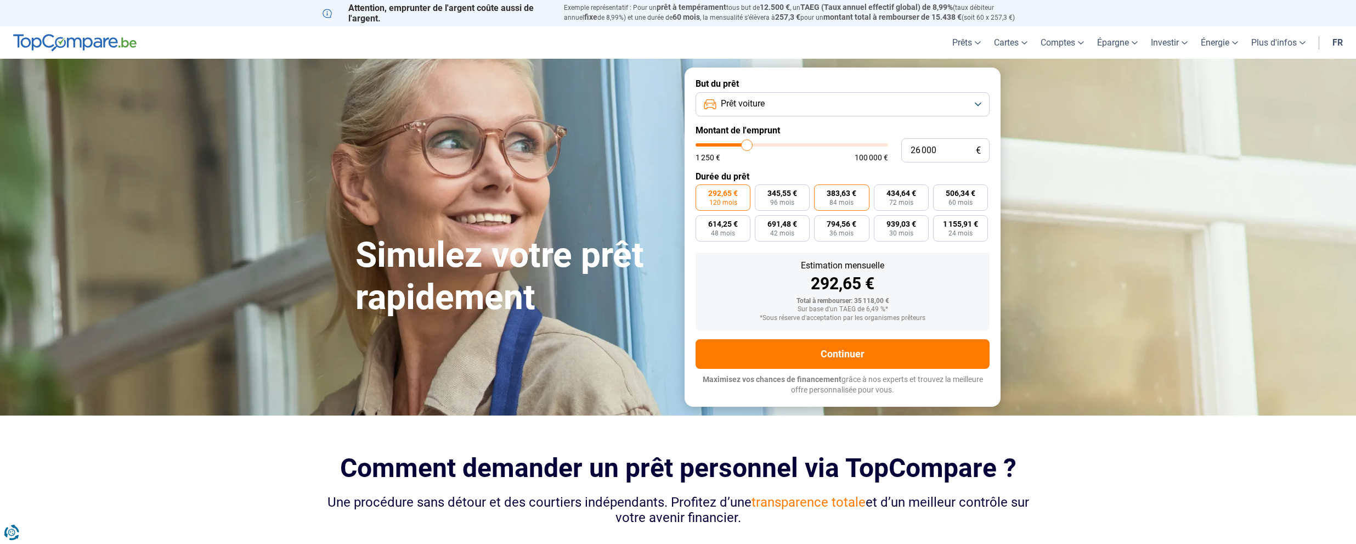
click at [850, 203] on span "84 mois" at bounding box center [842, 202] width 24 height 7
click at [821, 191] on input "383,63 € 84 mois" at bounding box center [817, 187] width 7 height 7
click at [851, 358] on button "Continuer" at bounding box center [843, 354] width 294 height 30
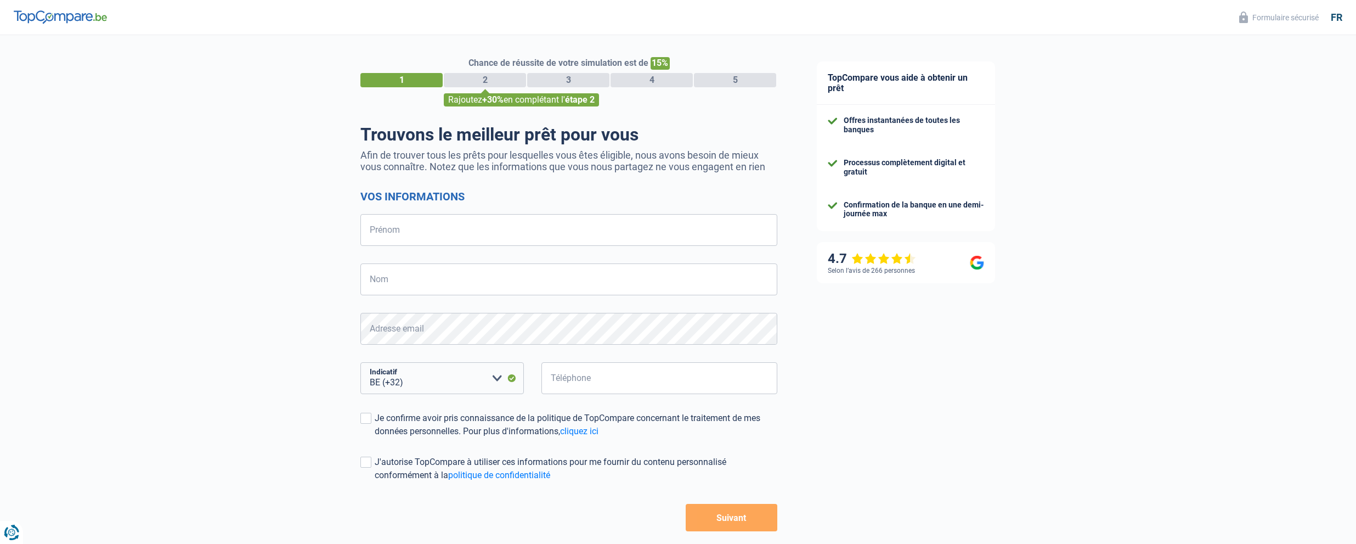
select select "32"
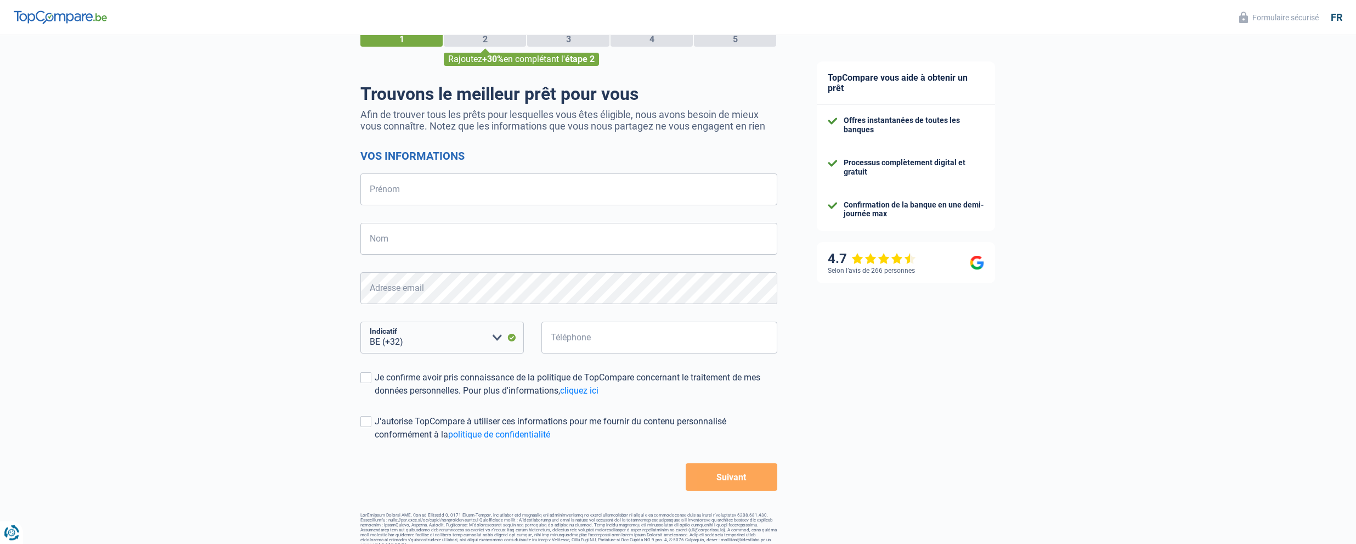
scroll to position [52, 0]
